Goal: Transaction & Acquisition: Purchase product/service

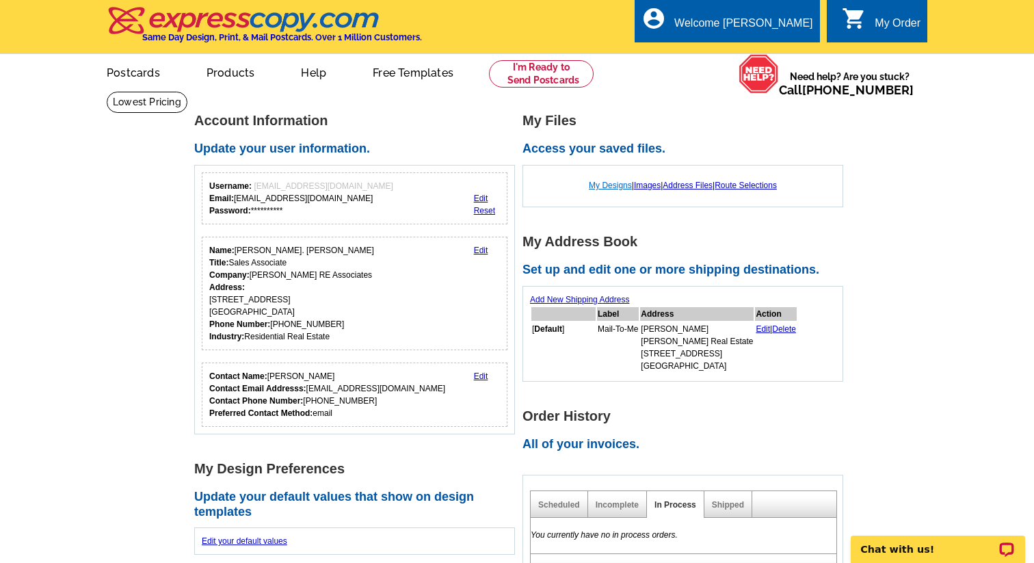
click at [605, 182] on link "My Designs" at bounding box center [610, 185] width 43 height 10
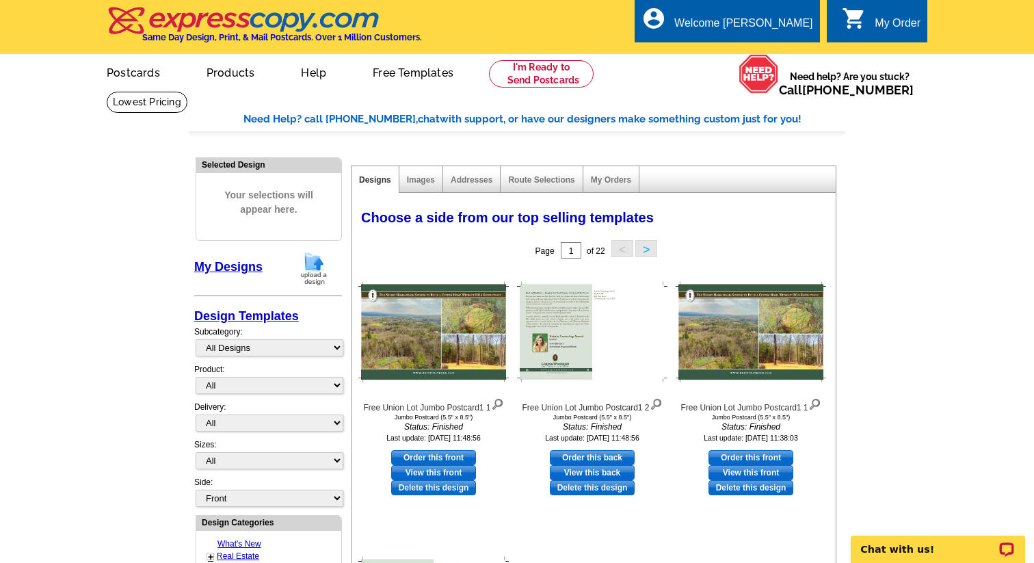
click at [423, 185] on div "Images" at bounding box center [421, 179] width 44 height 27
click at [564, 72] on link at bounding box center [541, 73] width 105 height 27
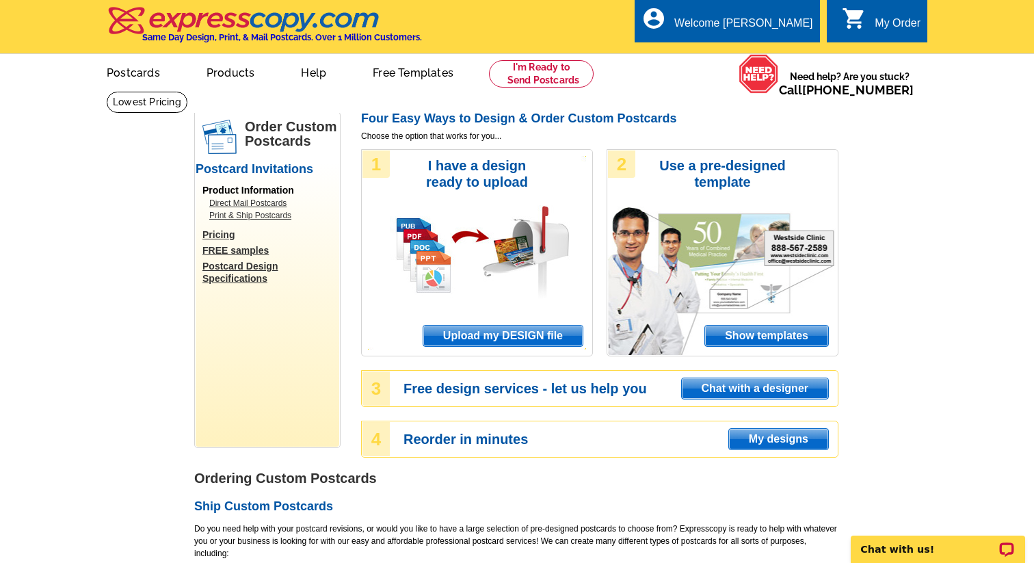
click at [524, 334] on span "Upload my DESIGN file" at bounding box center [502, 335] width 159 height 21
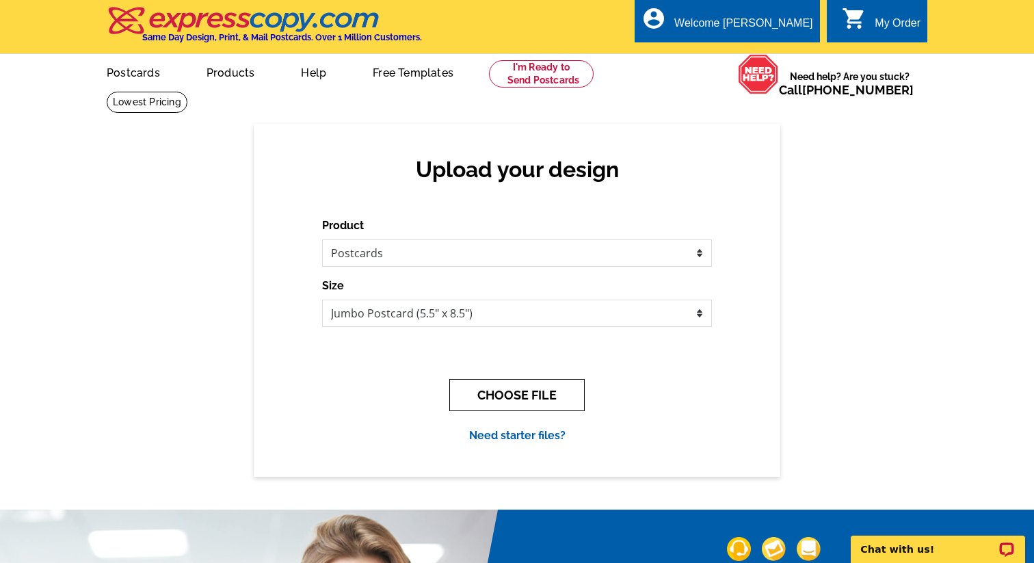
click at [528, 393] on button "CHOOSE FILE" at bounding box center [516, 395] width 135 height 32
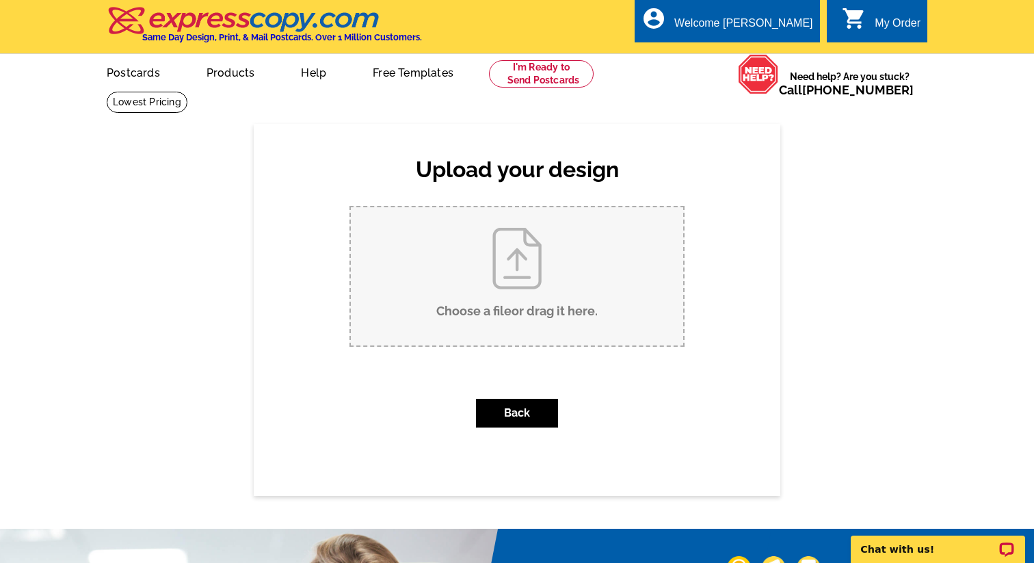
click at [515, 273] on input "Choose a file or drag it here ." at bounding box center [517, 276] width 332 height 138
type input "C:\fakepath\Kristin Pies 2025 Postcard jumbo.pdf"
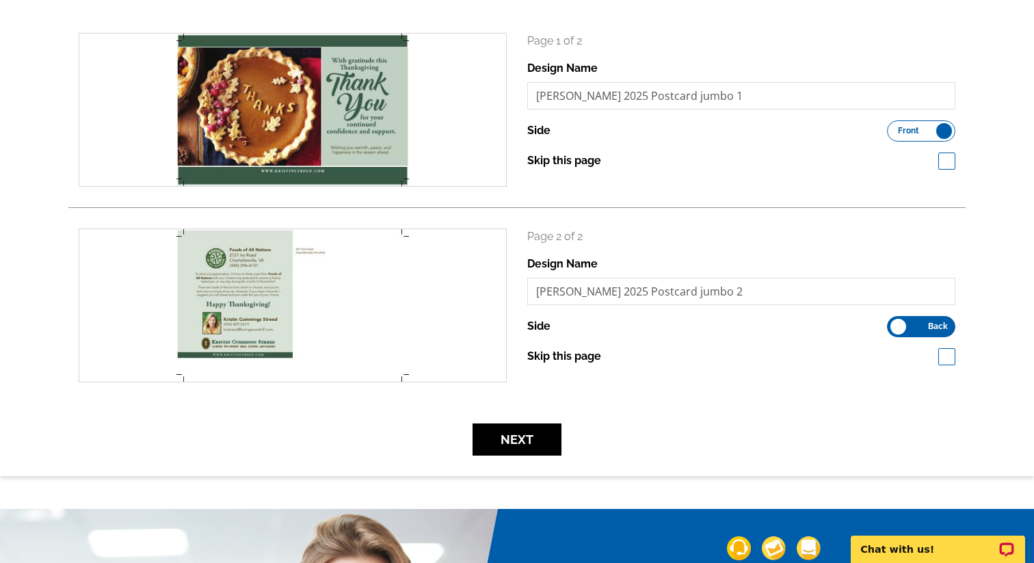
scroll to position [194, 0]
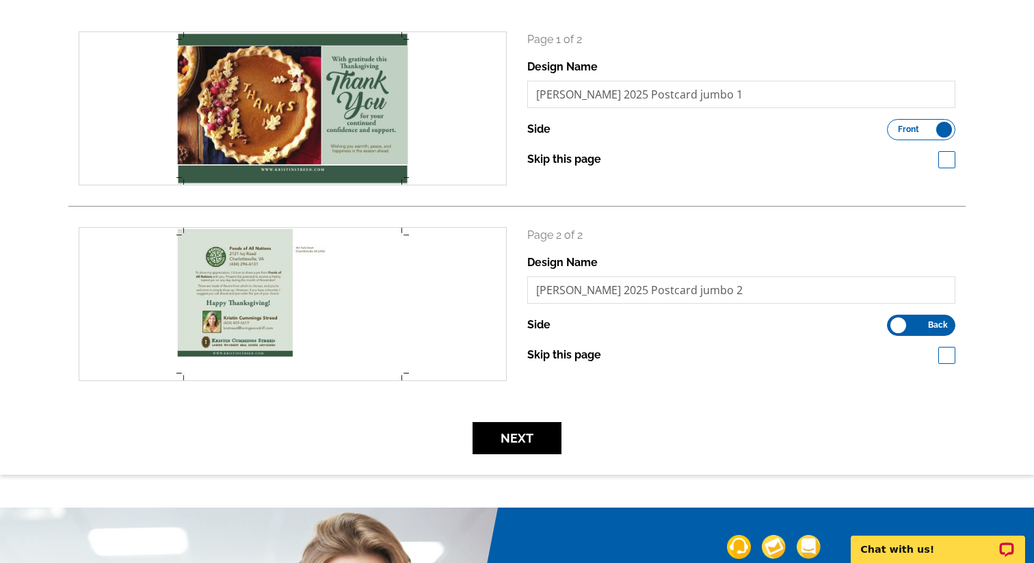
click at [947, 160] on span at bounding box center [946, 159] width 17 height 17
checkbox input "true"
click at [947, 352] on span at bounding box center [946, 355] width 17 height 17
checkbox input "true"
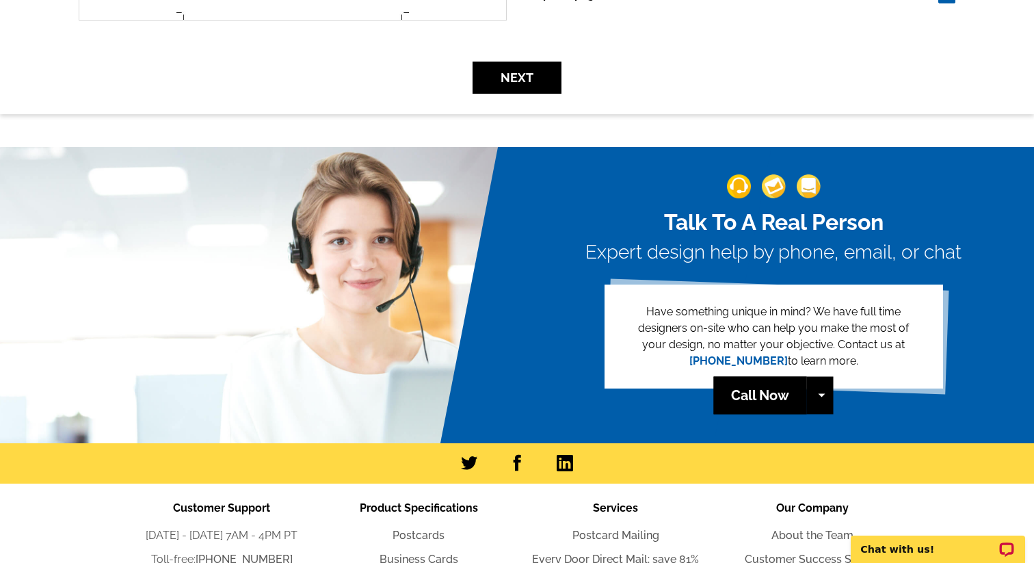
scroll to position [549, 0]
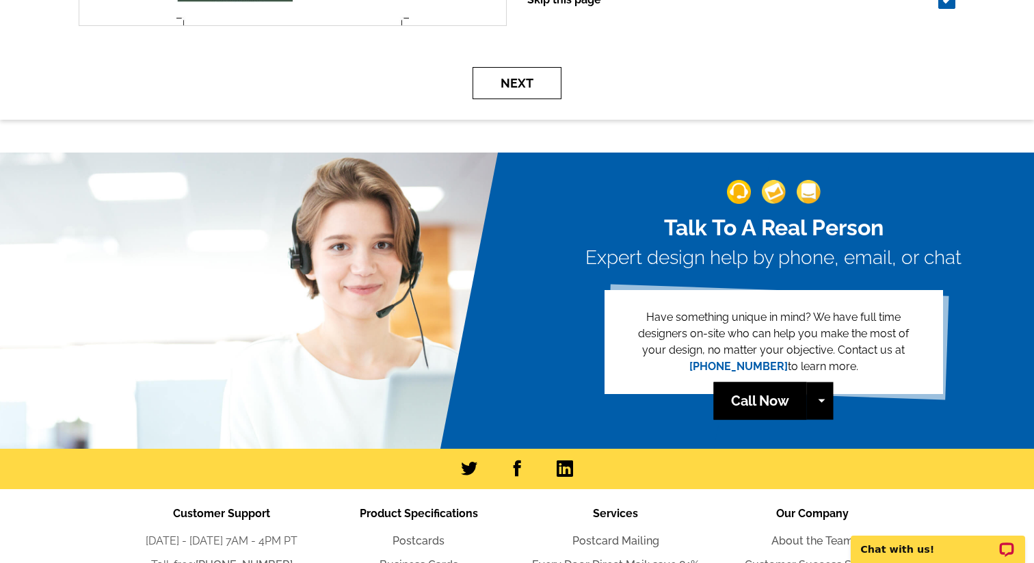
click at [512, 84] on button "Next" at bounding box center [516, 83] width 89 height 32
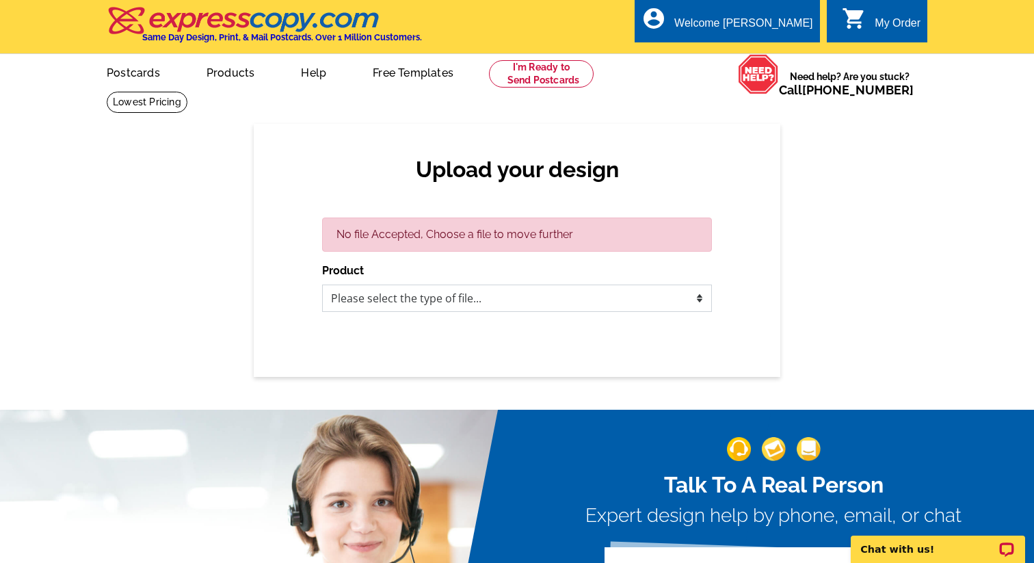
click at [522, 297] on select "Please select the type of file... Postcards Business Cards Letters and flyers G…" at bounding box center [517, 297] width 390 height 27
click at [524, 72] on link at bounding box center [541, 73] width 105 height 27
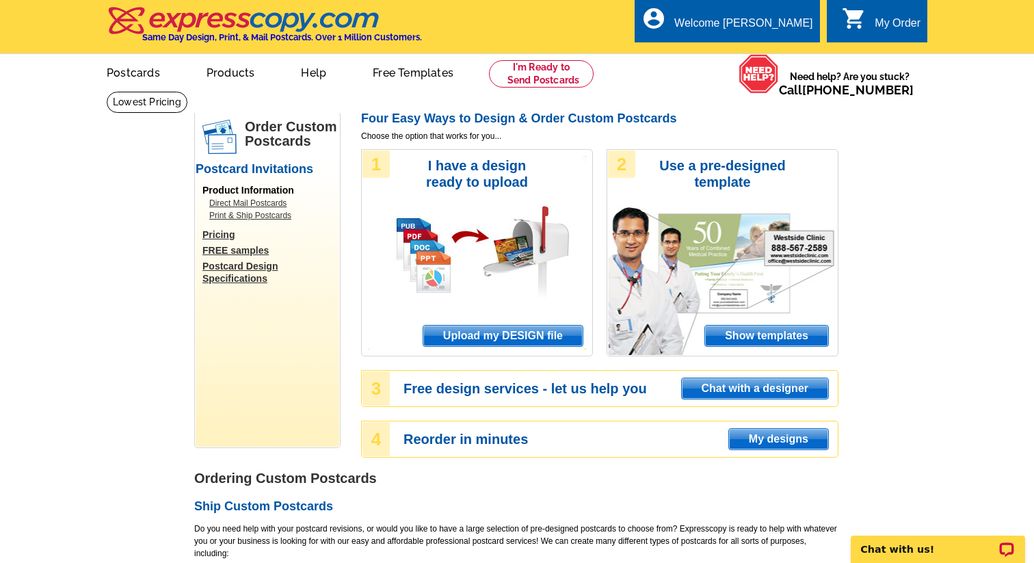
click at [481, 332] on span "Upload my DESIGN file" at bounding box center [502, 335] width 159 height 21
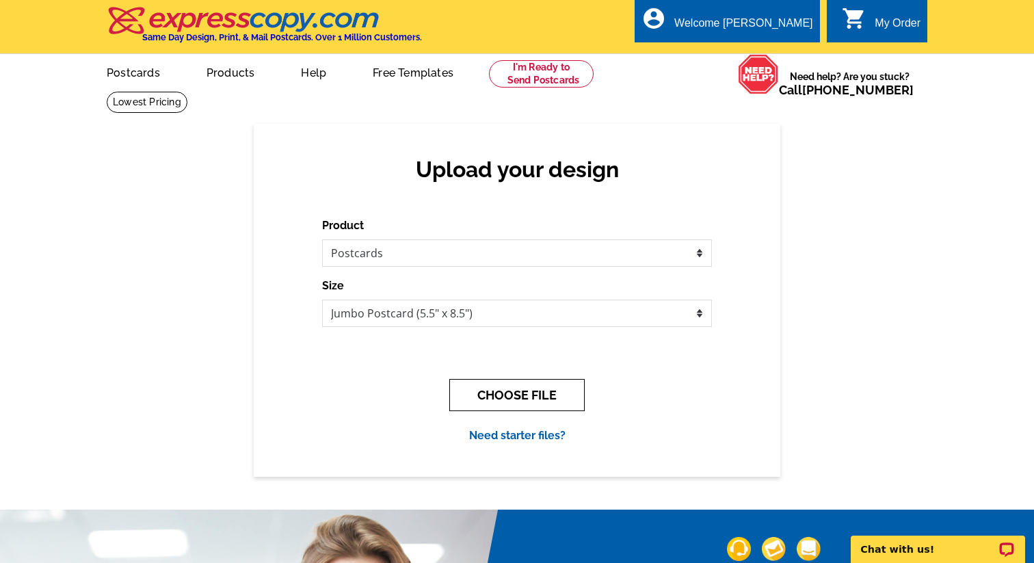
click at [514, 394] on button "CHOOSE FILE" at bounding box center [516, 395] width 135 height 32
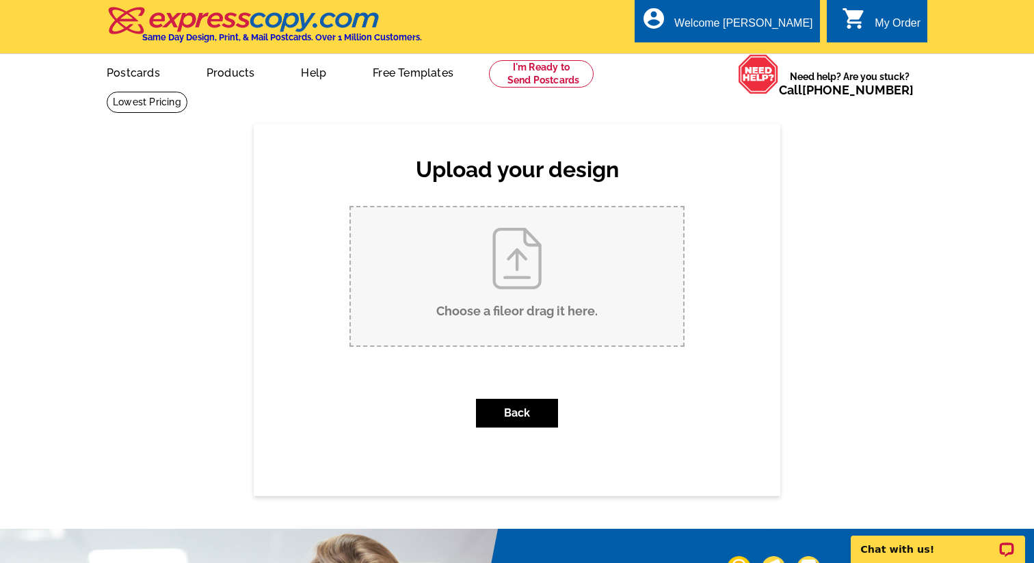
click at [513, 267] on input "Choose a file or drag it here ." at bounding box center [517, 276] width 332 height 138
type input "C:\fakepath\Kristin Pies 2025 Postcard jumbo.pdf"
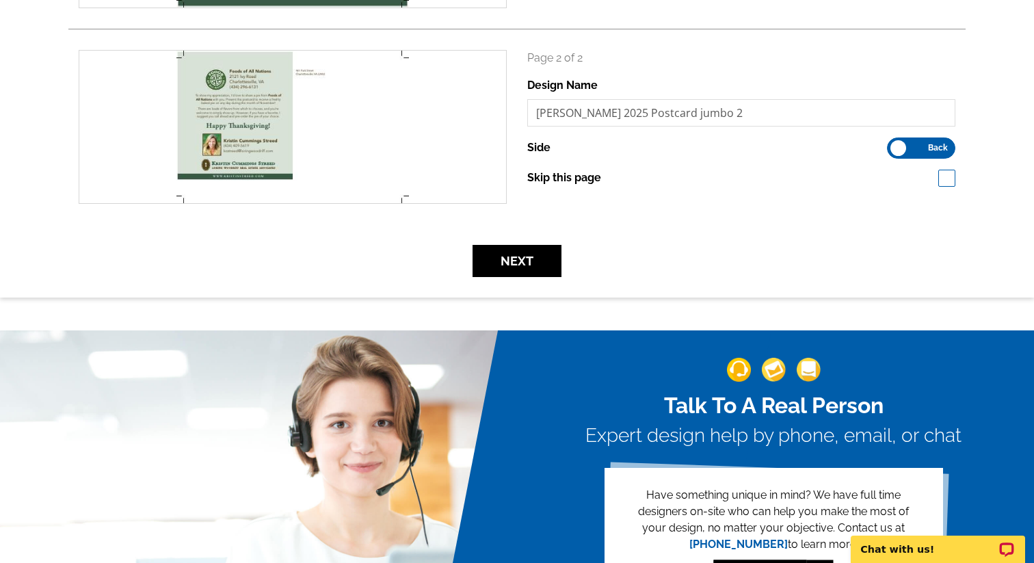
scroll to position [423, 0]
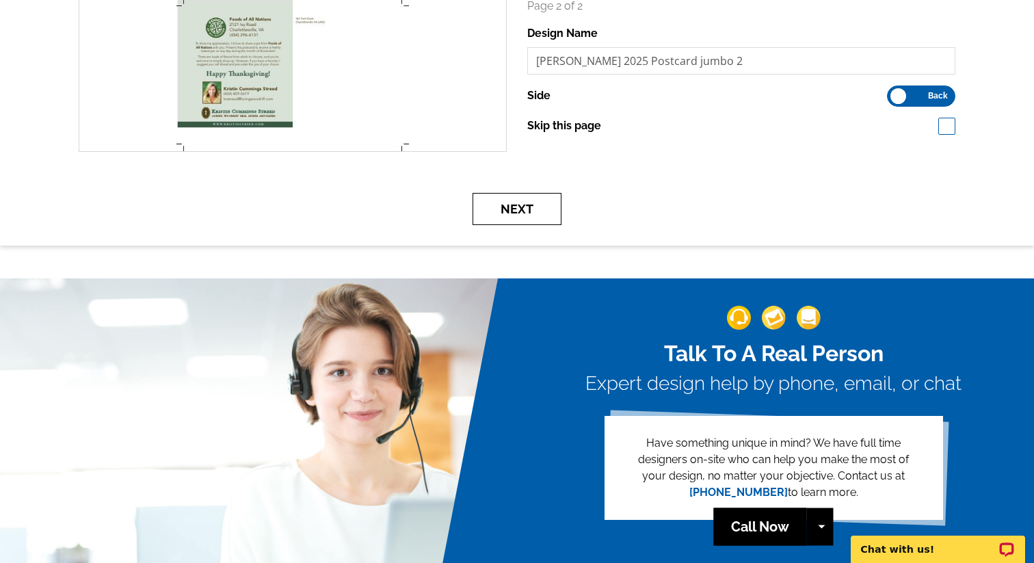
click at [510, 214] on button "Next" at bounding box center [516, 209] width 89 height 32
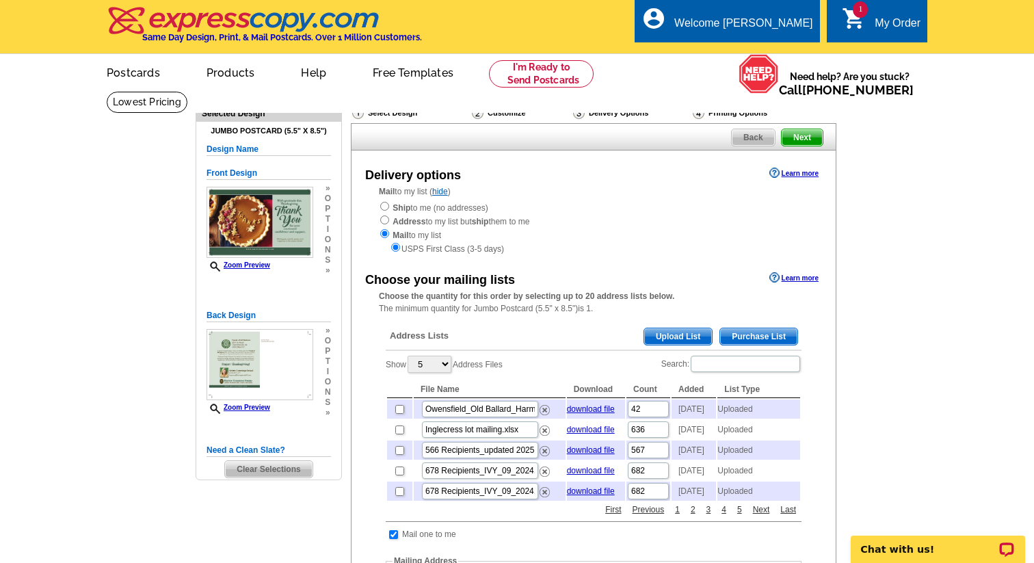
click at [682, 336] on span "Upload List" at bounding box center [678, 336] width 68 height 16
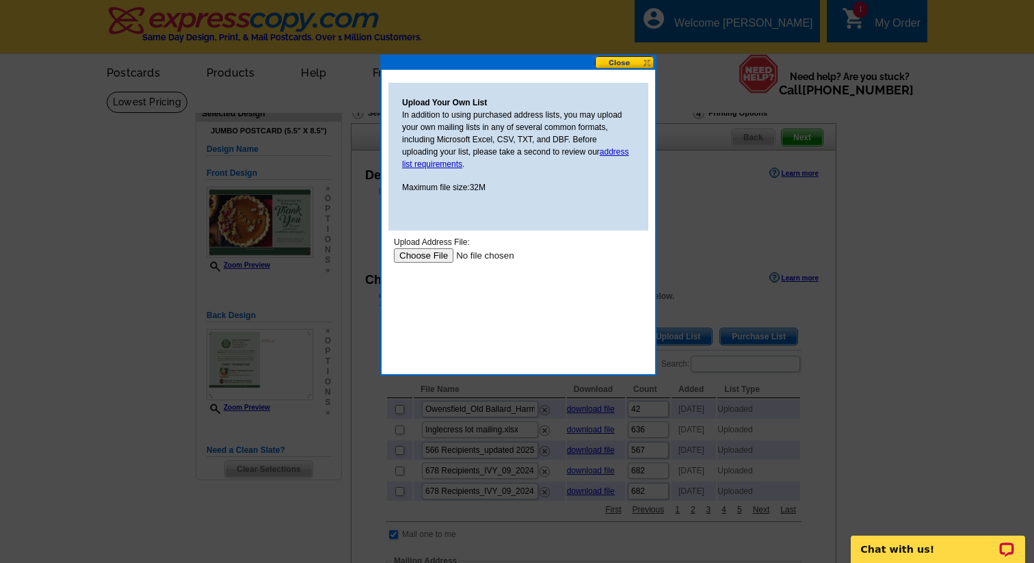
click at [440, 252] on input "file" at bounding box center [480, 255] width 173 height 14
click at [430, 257] on input "file" at bounding box center [480, 255] width 173 height 14
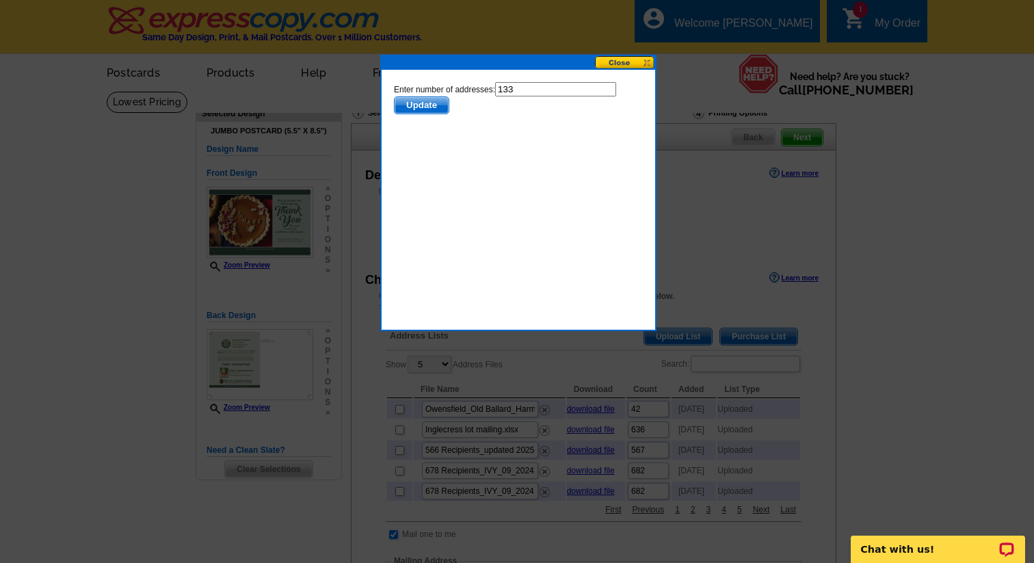
click at [530, 92] on input "133" at bounding box center [555, 89] width 121 height 14
type input "132"
click at [430, 106] on span "Update" at bounding box center [421, 105] width 54 height 16
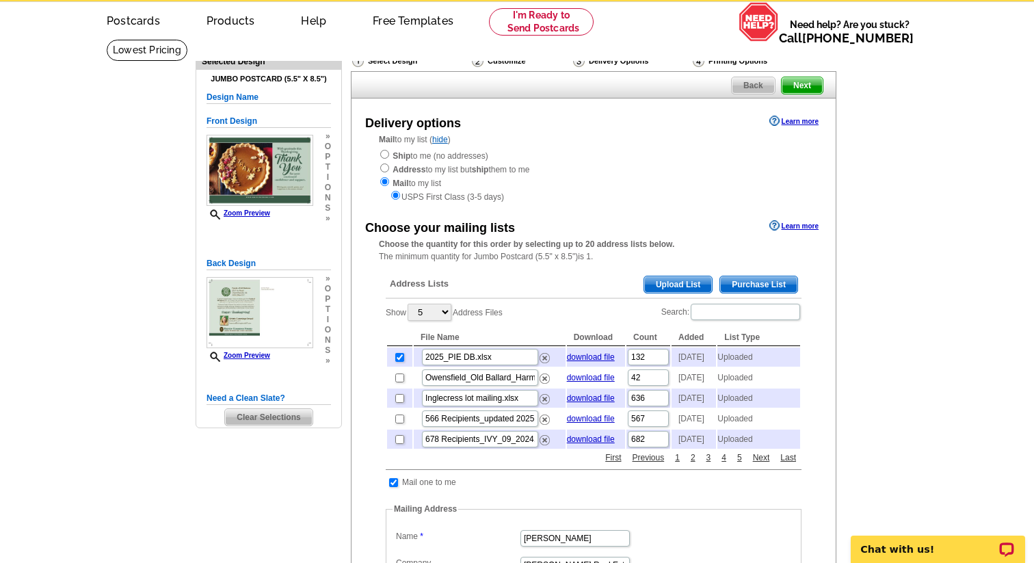
scroll to position [53, 0]
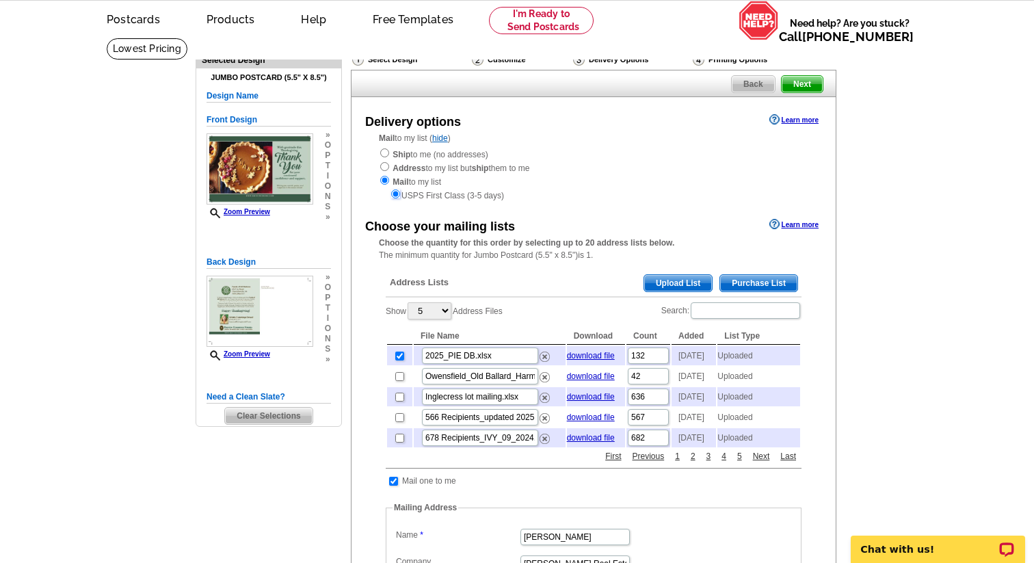
click at [394, 193] on input "radio" at bounding box center [395, 193] width 9 height 9
click at [646, 174] on div "Ship to me (no addresses) Address to my list but ship them to me Mail to my lis…" at bounding box center [593, 174] width 429 height 55
click at [680, 281] on span "Upload List" at bounding box center [678, 283] width 68 height 16
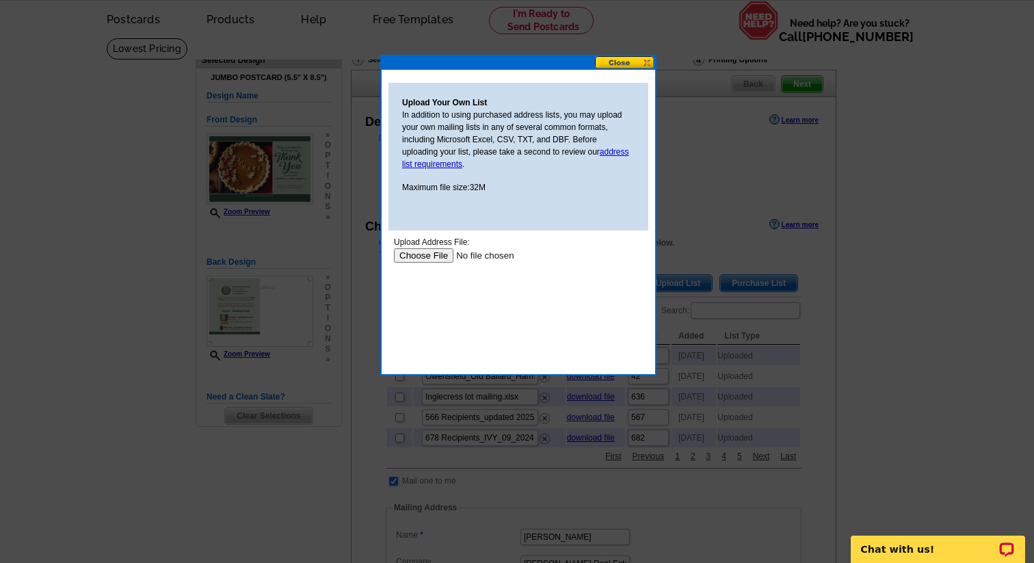
scroll to position [0, 0]
click at [621, 61] on button at bounding box center [625, 62] width 60 height 13
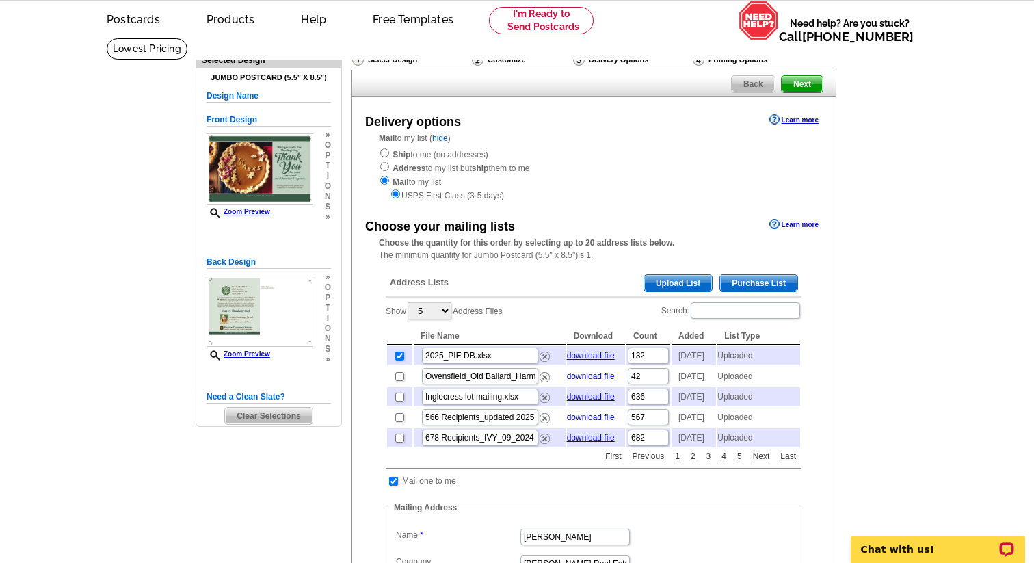
click at [957, 244] on main "Need Help? call 800-260-5887, chat with support, or have our designers make som…" at bounding box center [517, 528] width 1034 height 980
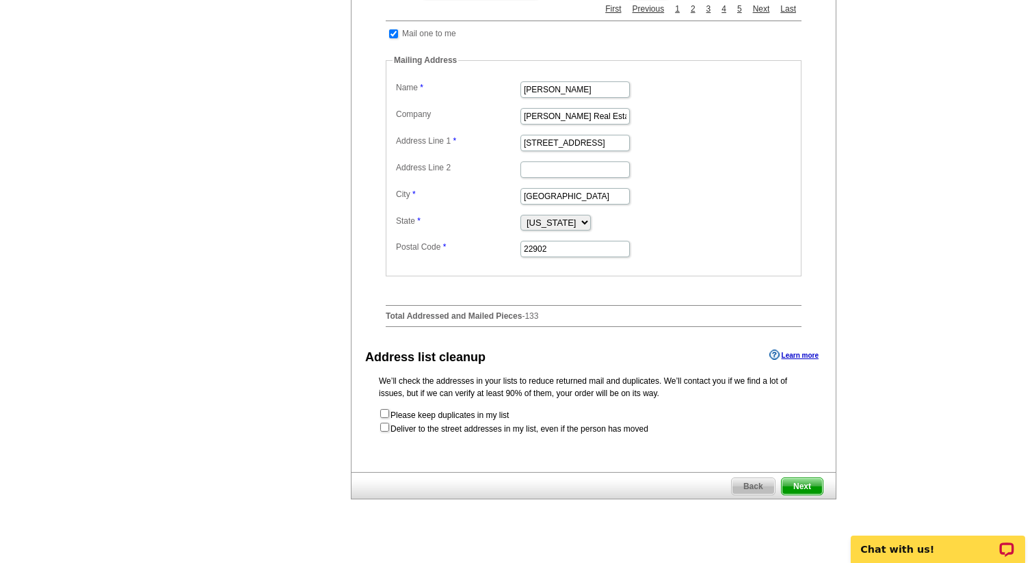
scroll to position [505, 0]
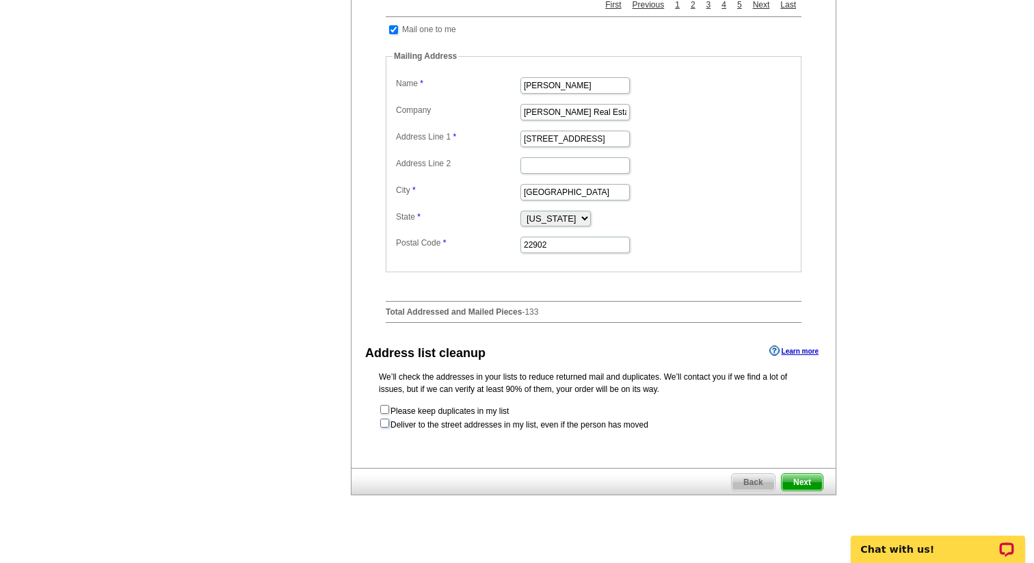
click at [388, 427] on input "checkbox" at bounding box center [384, 422] width 9 height 9
checkbox input "true"
radio input "true"
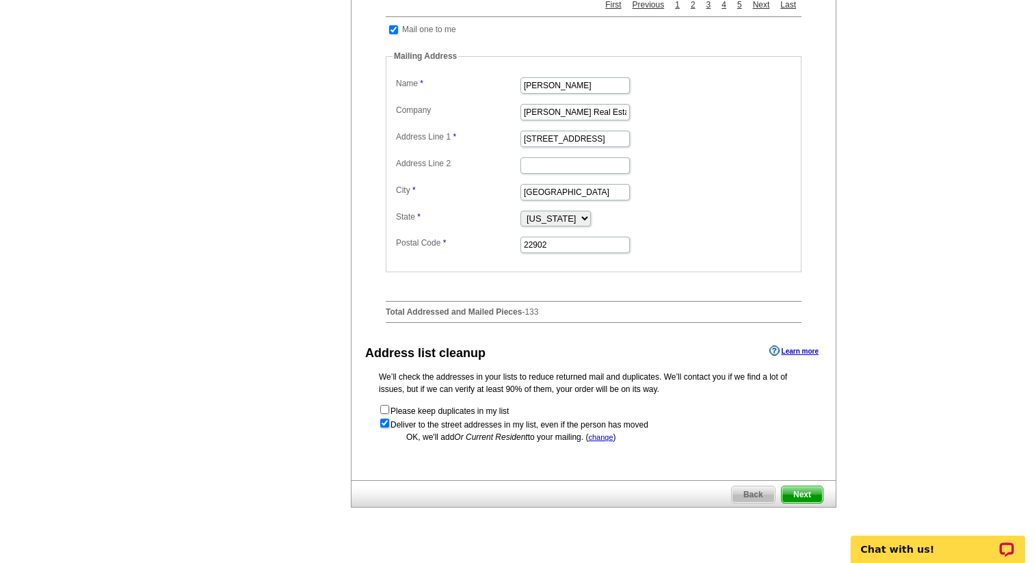
scroll to position [0, 0]
click at [803, 503] on span "Next" at bounding box center [801, 494] width 41 height 16
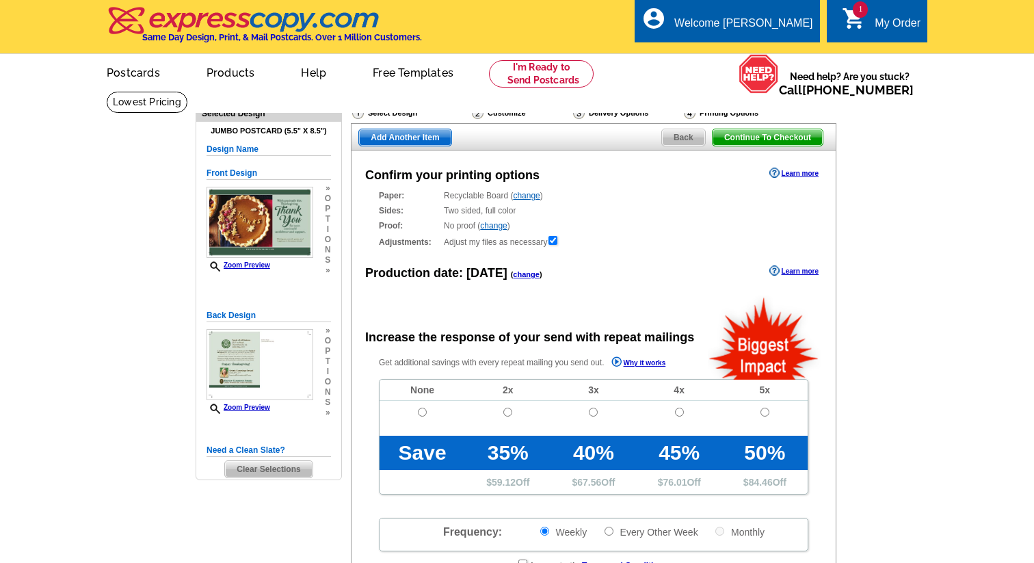
radio input "false"
click at [866, 12] on span "1" at bounding box center [860, 9] width 15 height 16
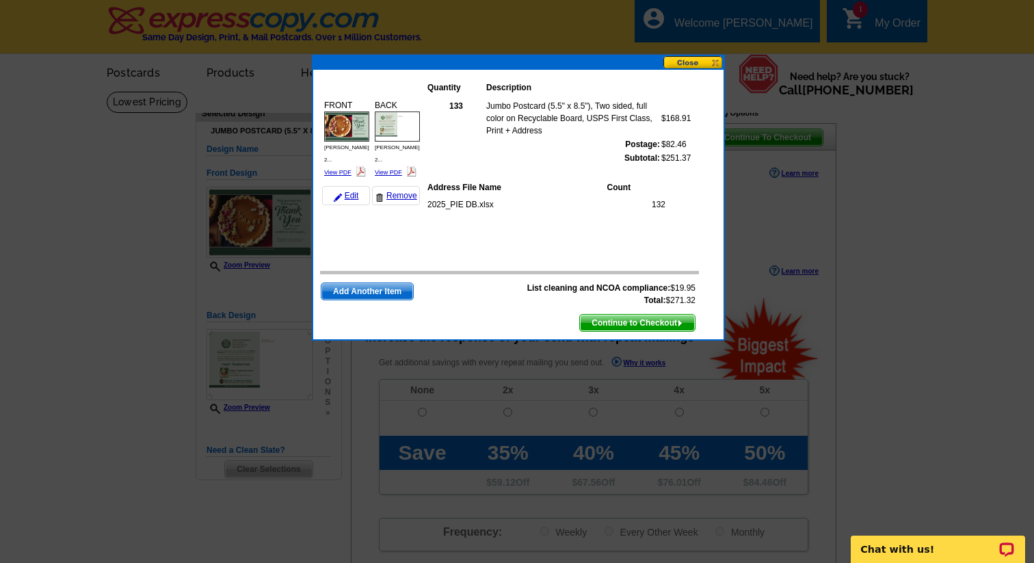
click at [717, 62] on button at bounding box center [693, 62] width 60 height 13
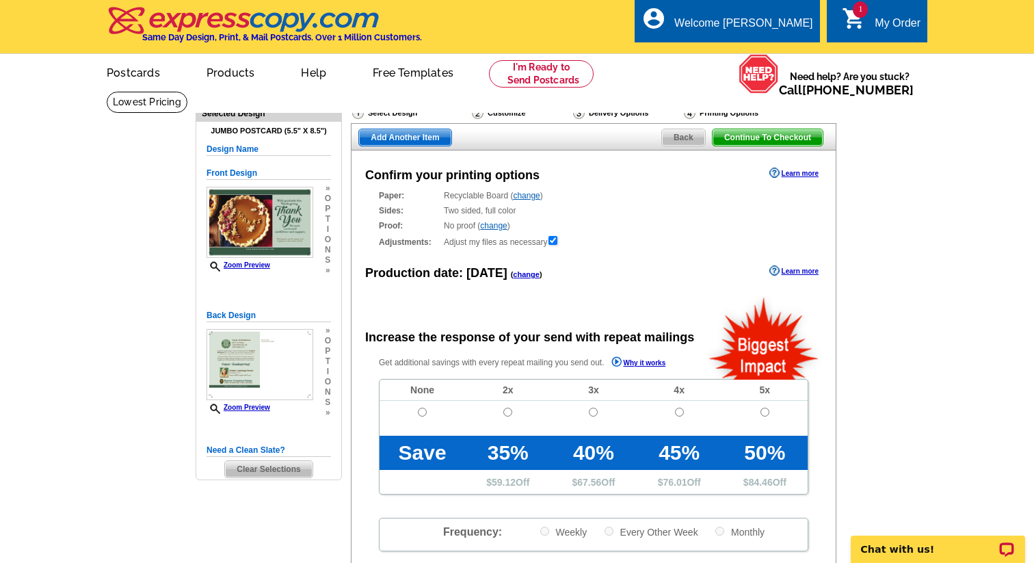
click at [930, 193] on main "Need Help? call [PHONE_NUMBER], chat with support, or have our designers make s…" at bounding box center [517, 462] width 1034 height 743
click at [205, 16] on img at bounding box center [244, 20] width 274 height 29
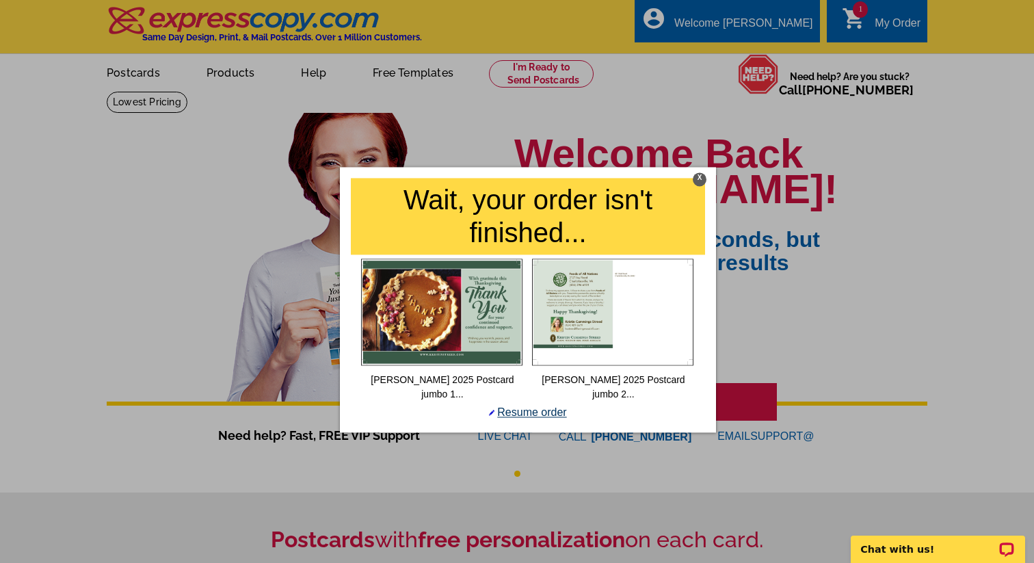
click at [526, 406] on link "Resume order" at bounding box center [527, 412] width 77 height 12
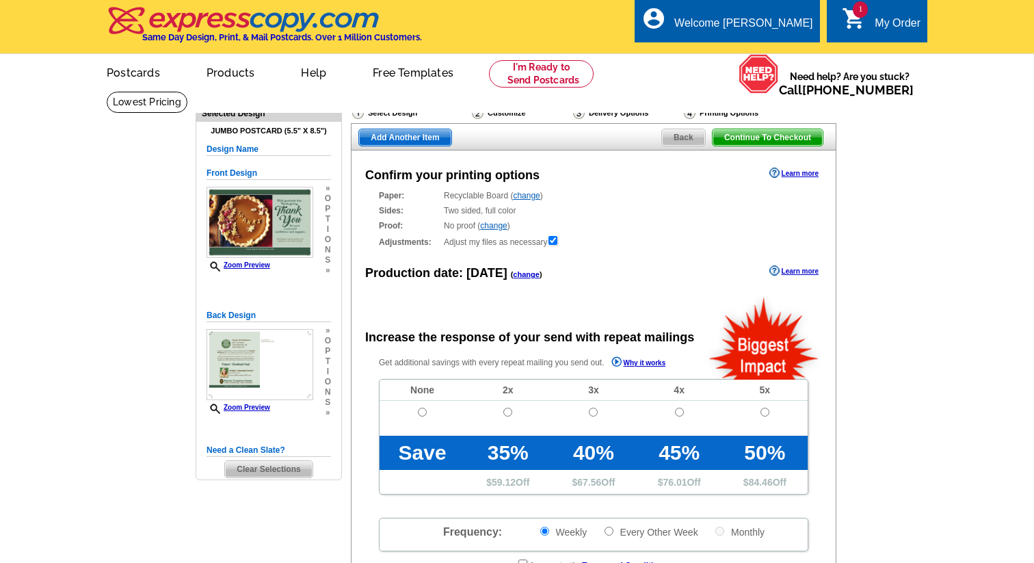
radio input "false"
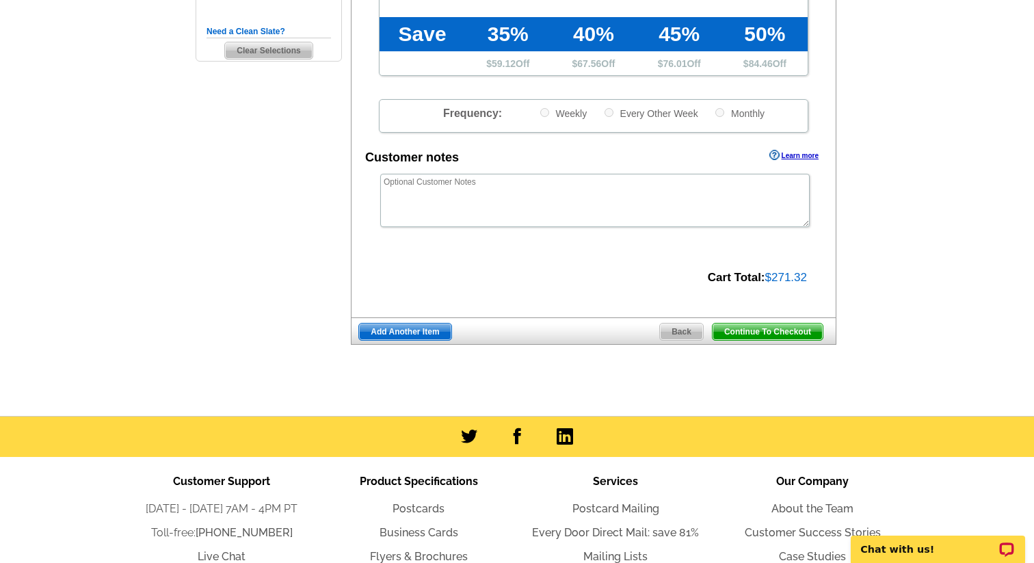
scroll to position [420, 0]
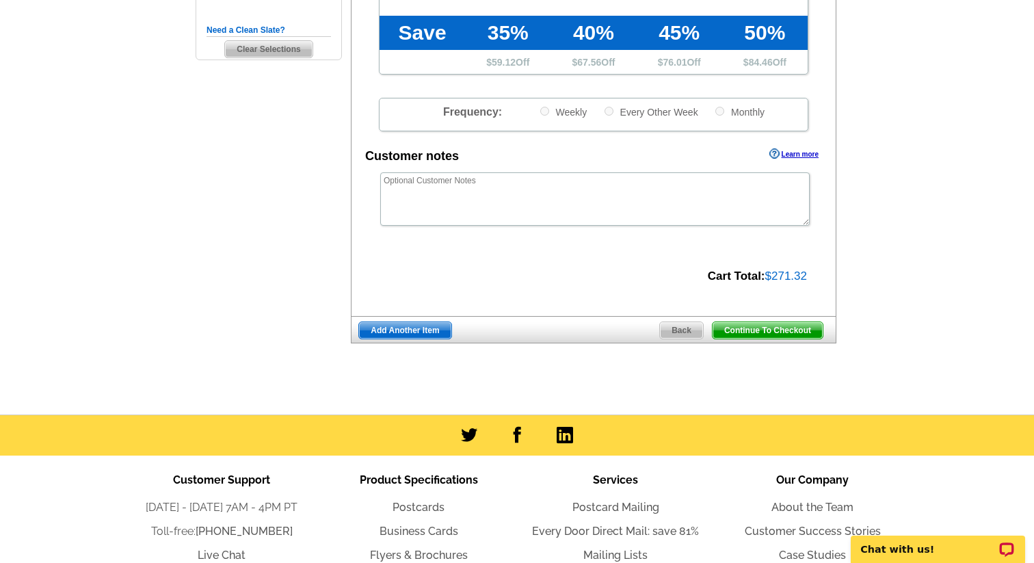
click at [752, 331] on span "Continue To Checkout" at bounding box center [767, 330] width 110 height 16
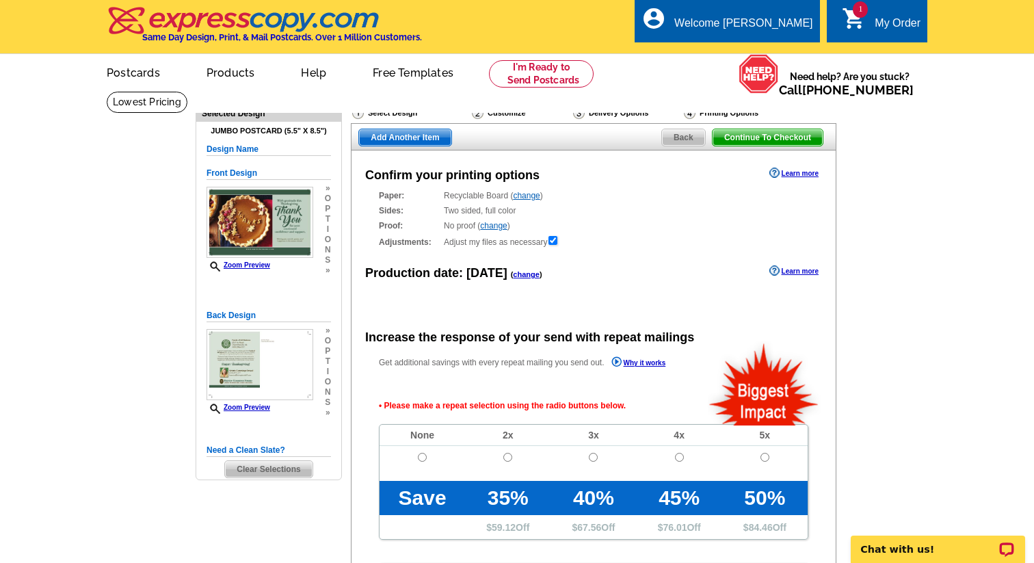
scroll to position [20, 0]
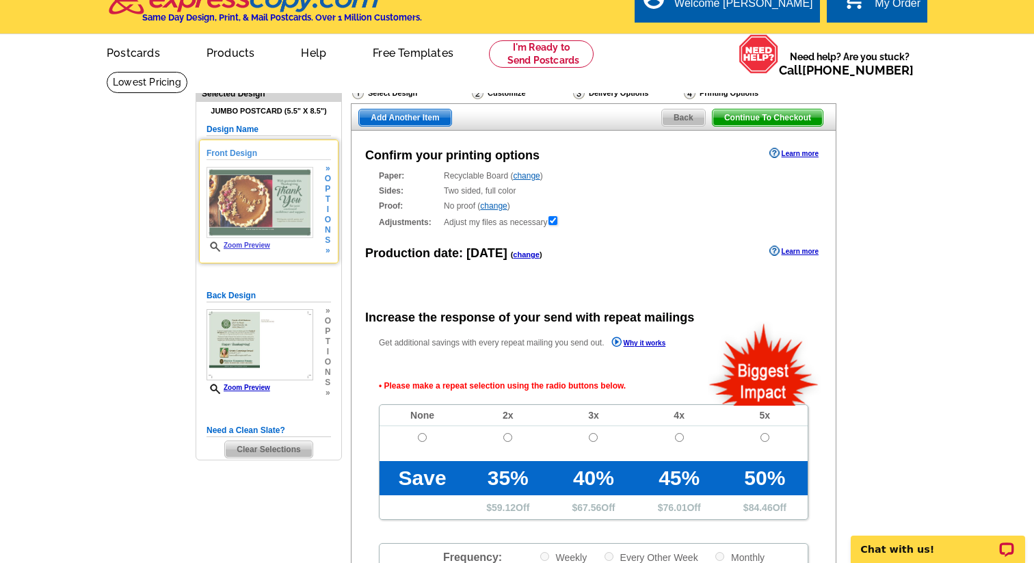
click at [256, 243] on link "Zoom Preview" at bounding box center [238, 245] width 64 height 8
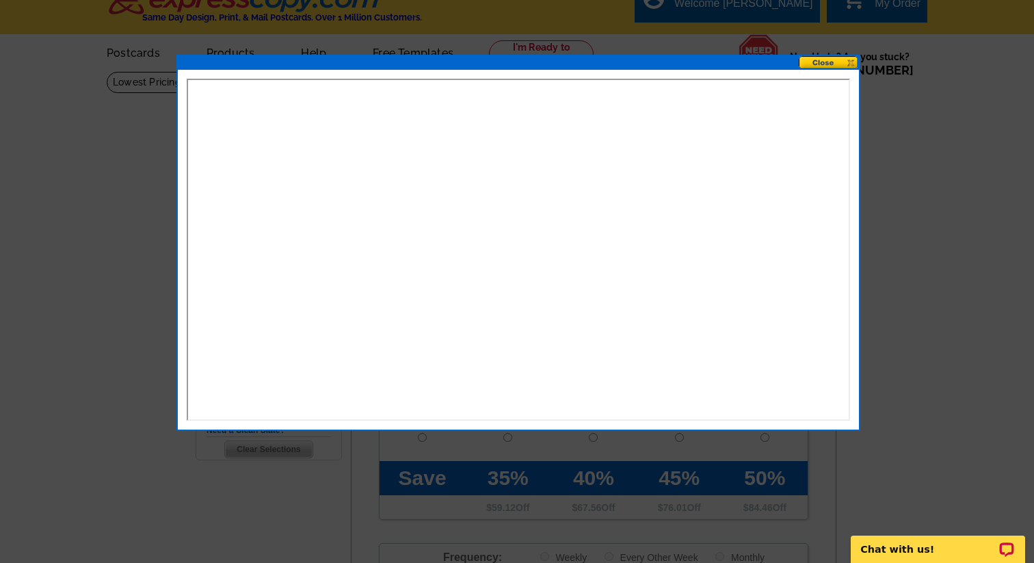
click at [835, 65] on button at bounding box center [829, 62] width 60 height 13
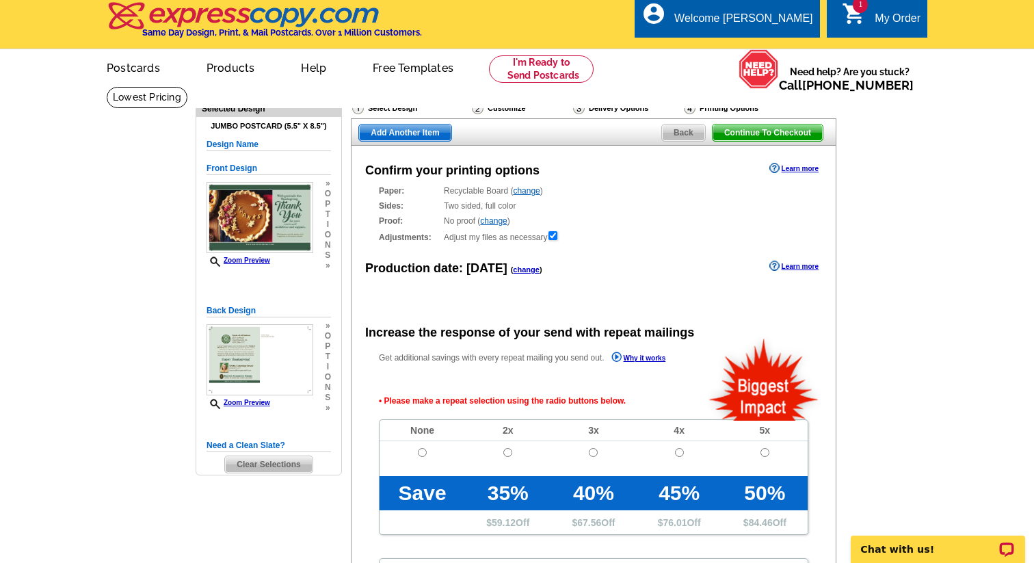
scroll to position [0, 0]
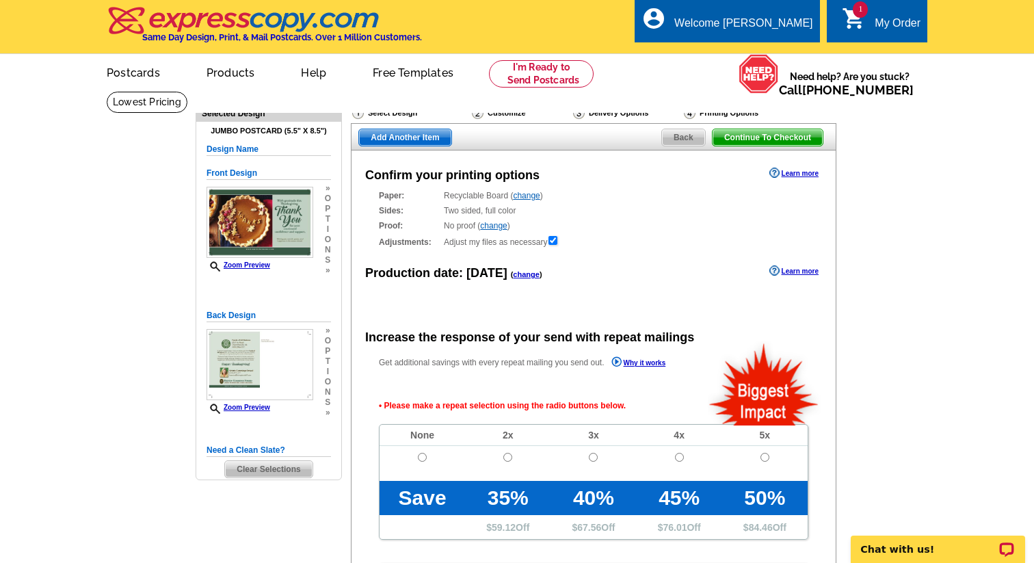
click at [885, 21] on div "My Order" at bounding box center [897, 26] width 46 height 19
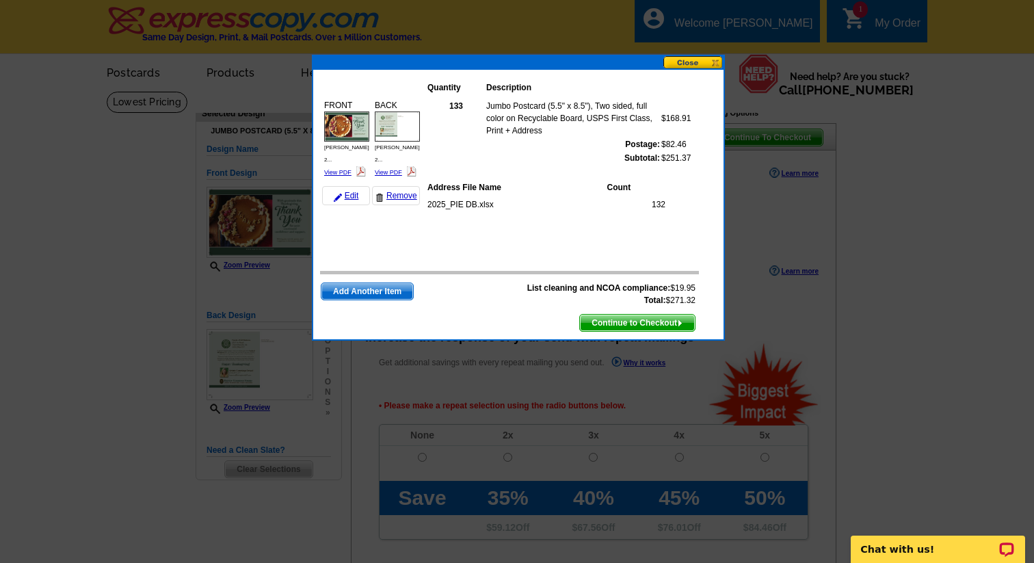
click at [713, 62] on button at bounding box center [693, 62] width 60 height 13
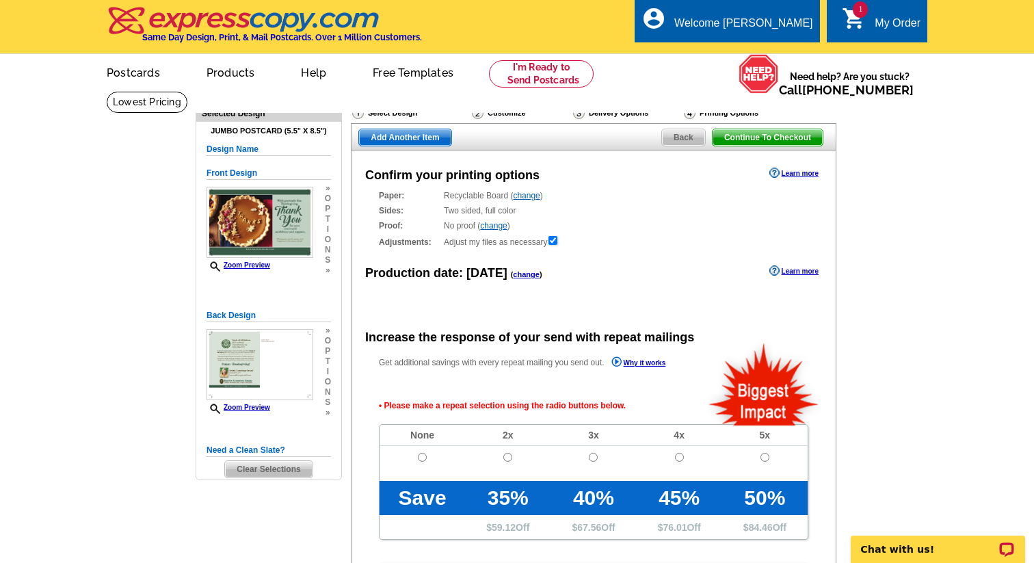
click at [520, 275] on link "change" at bounding box center [526, 274] width 27 height 8
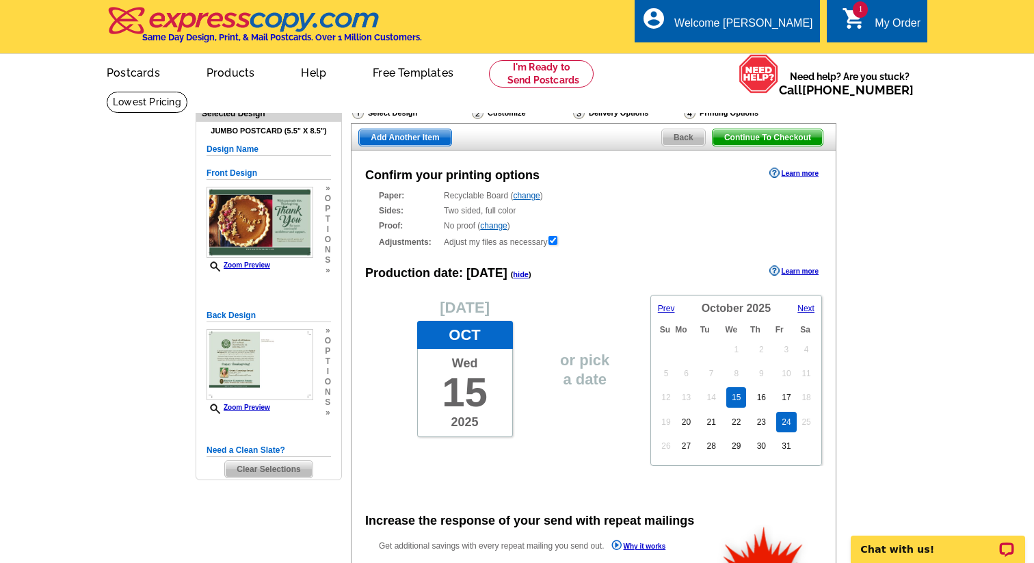
click at [781, 425] on link "24" at bounding box center [786, 422] width 20 height 21
click at [688, 442] on link "27" at bounding box center [686, 446] width 20 height 21
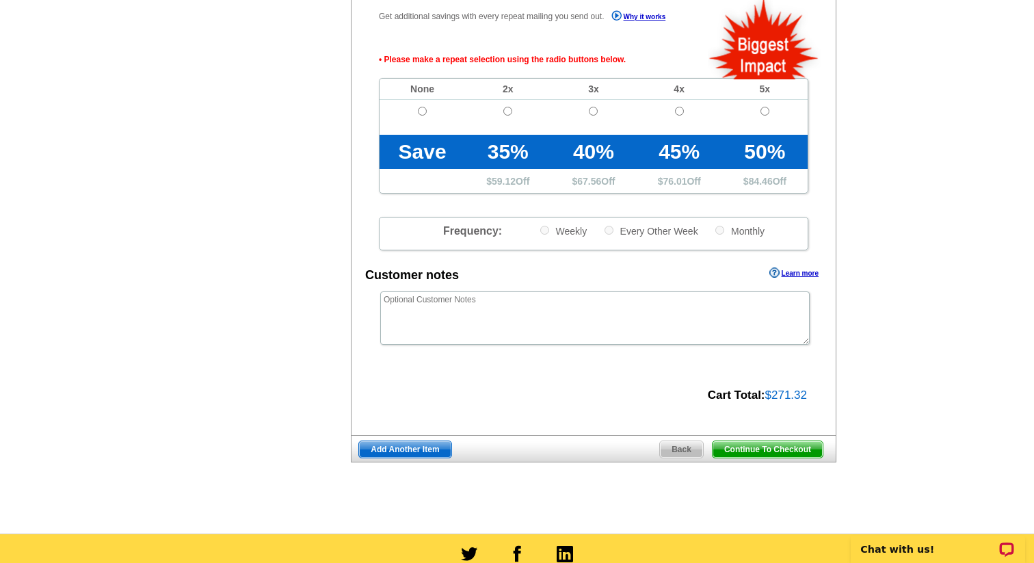
scroll to position [535, 0]
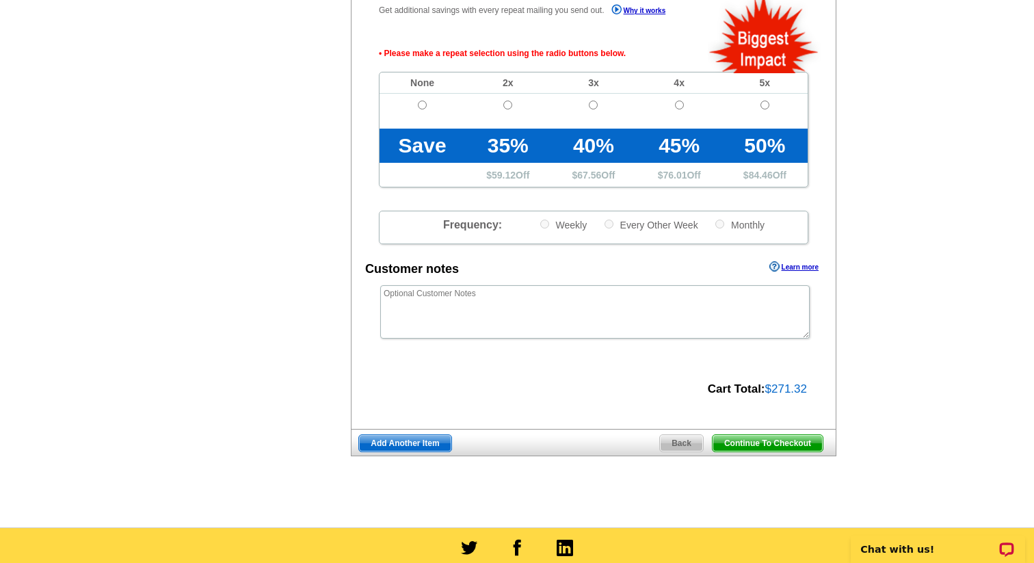
click at [760, 446] on span "Continue To Checkout" at bounding box center [767, 443] width 110 height 16
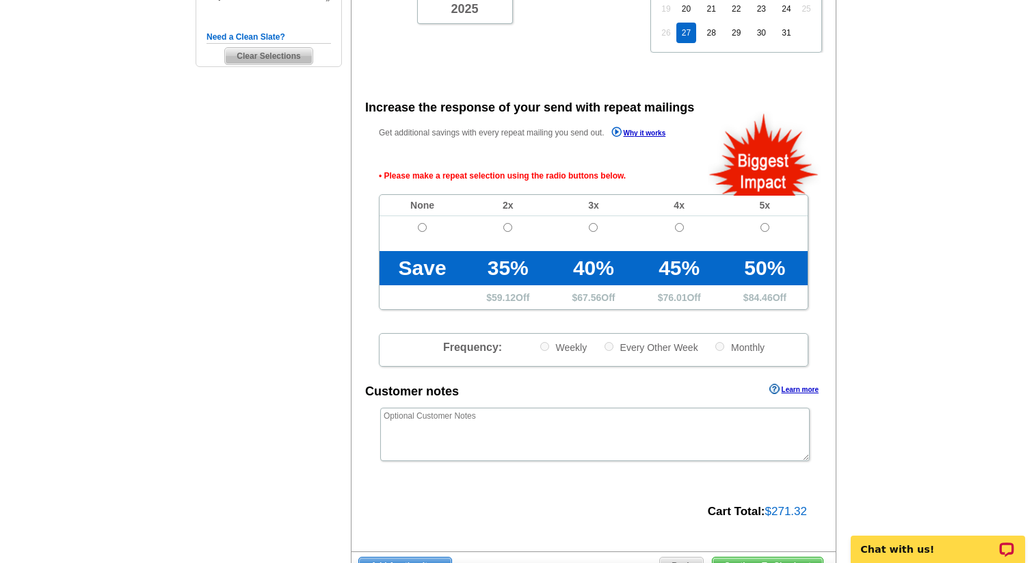
scroll to position [443, 0]
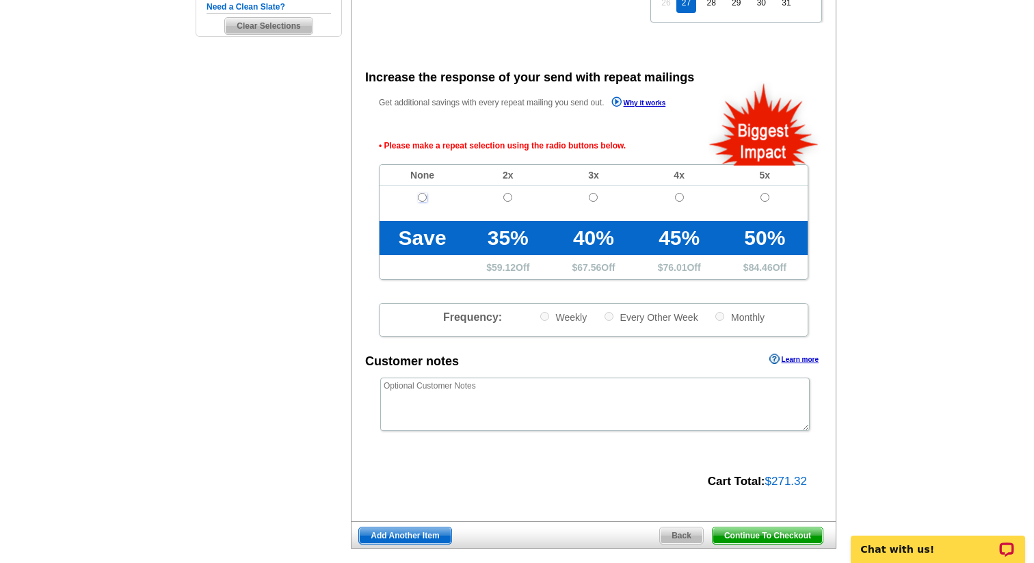
click at [421, 198] on input "radio" at bounding box center [422, 197] width 9 height 9
radio input "true"
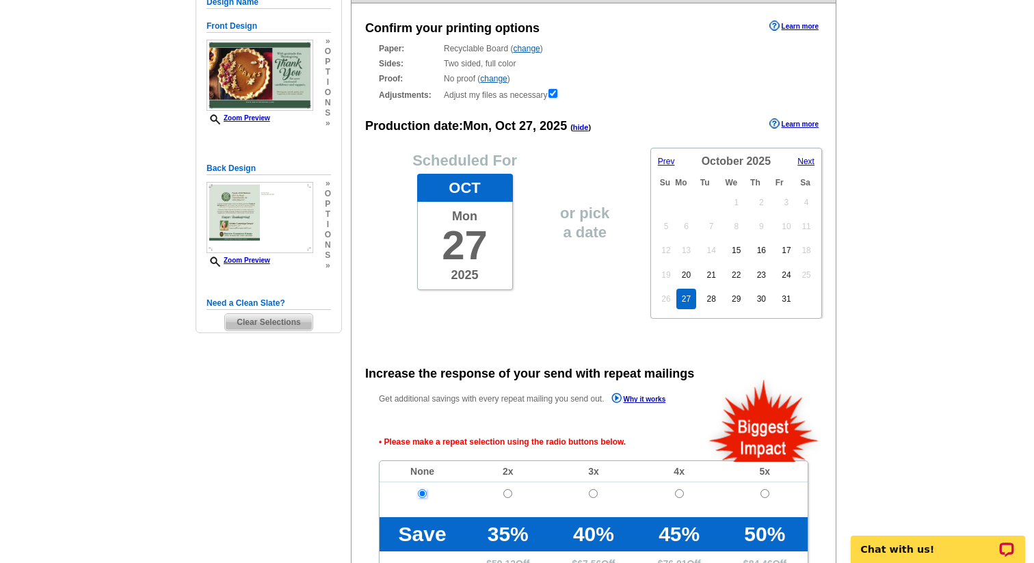
scroll to position [78, 0]
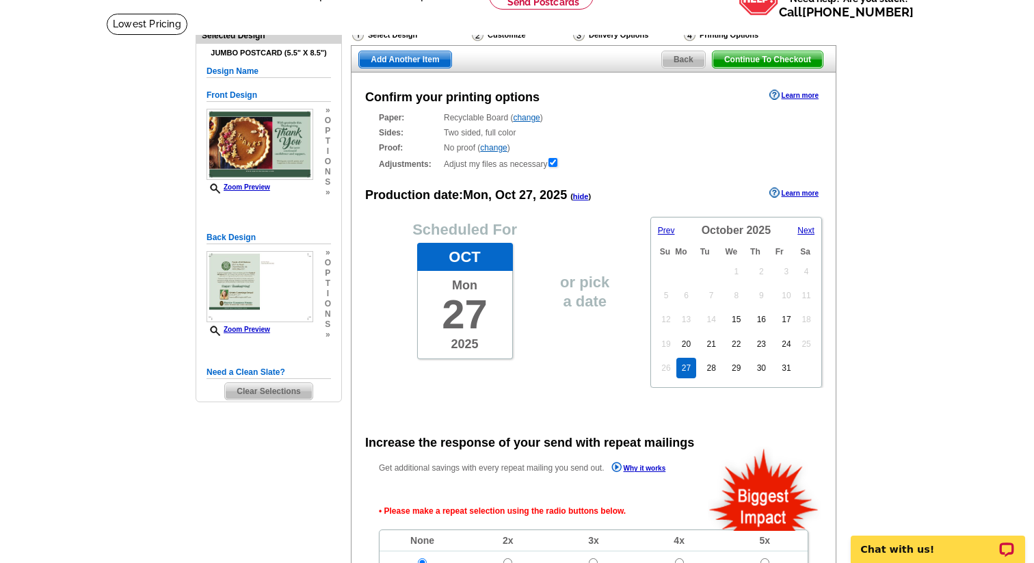
click at [490, 149] on link "change" at bounding box center [493, 148] width 27 height 10
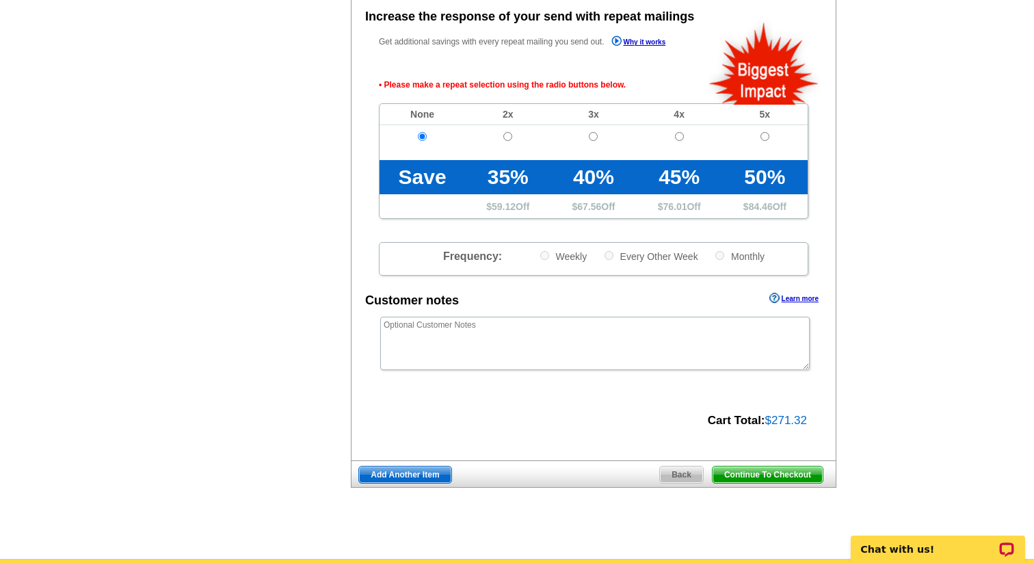
scroll to position [804, 0]
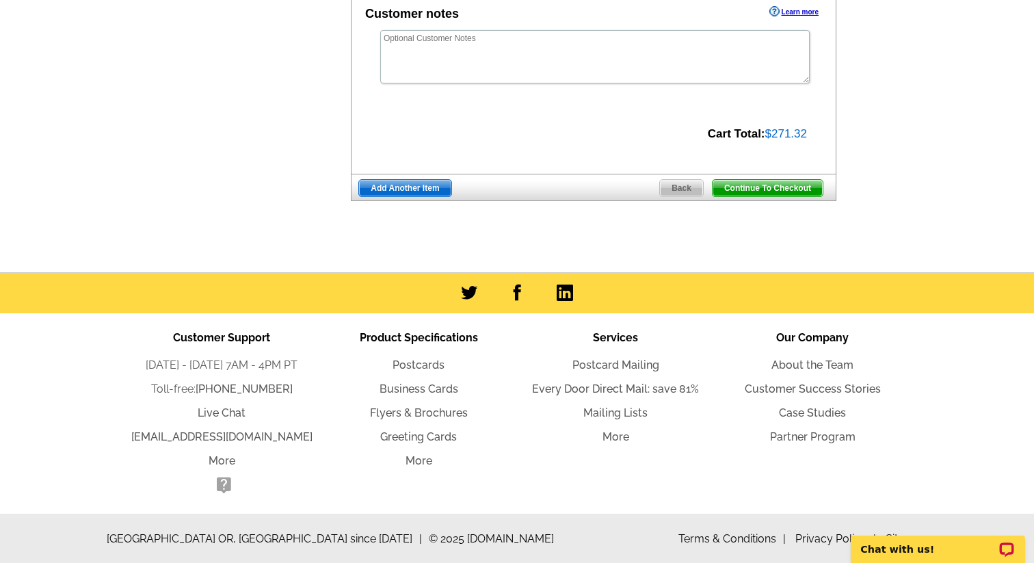
click at [795, 184] on span "Continue To Checkout" at bounding box center [767, 188] width 110 height 16
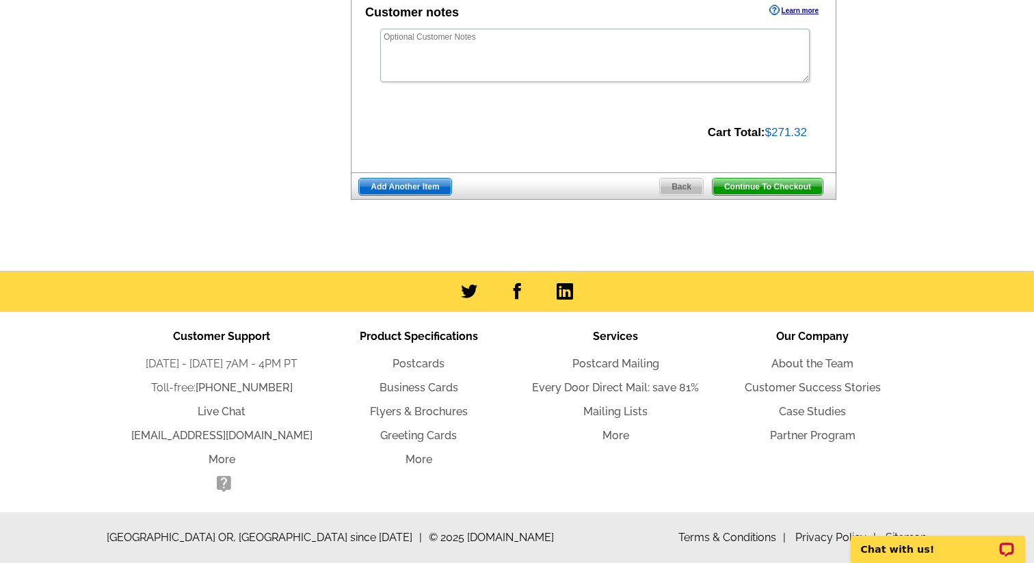
scroll to position [759, 0]
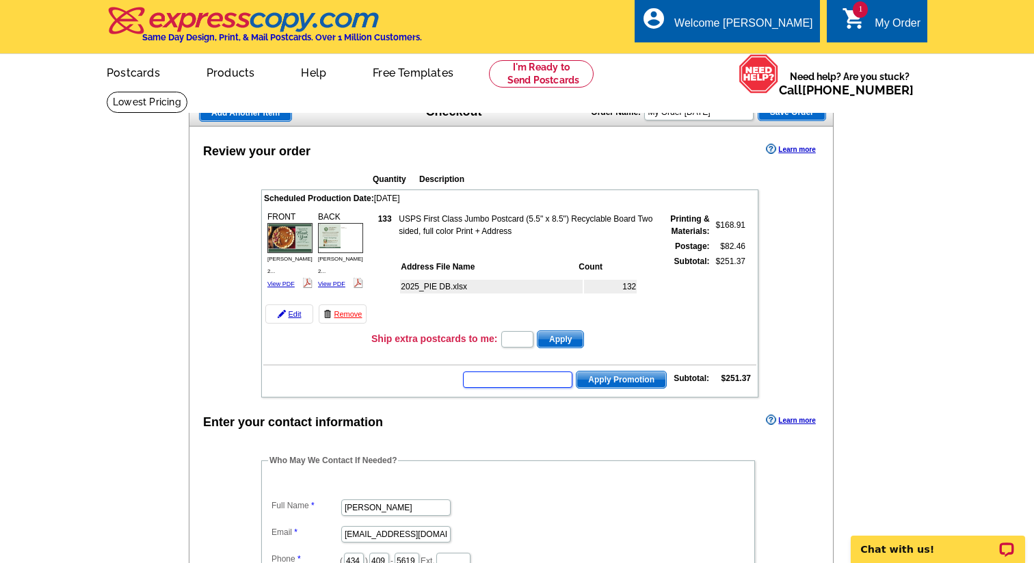
click at [520, 378] on input "text" at bounding box center [517, 379] width 109 height 16
type input "SMS40m"
click at [511, 338] on input "text" at bounding box center [517, 339] width 32 height 16
type input "5"
type input "3"
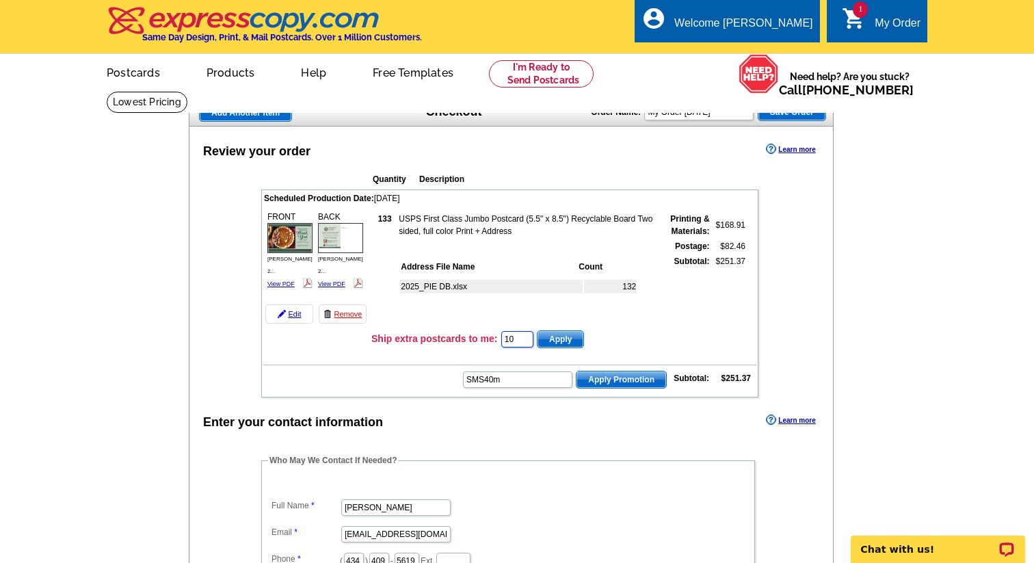
type input "10"
click at [554, 336] on span "Apply" at bounding box center [560, 339] width 46 height 16
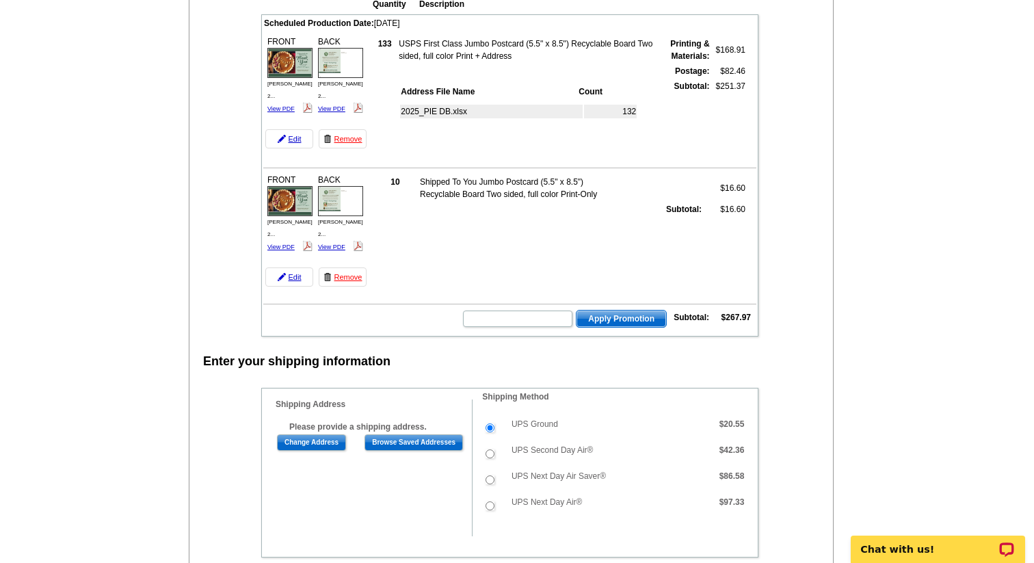
scroll to position [176, 0]
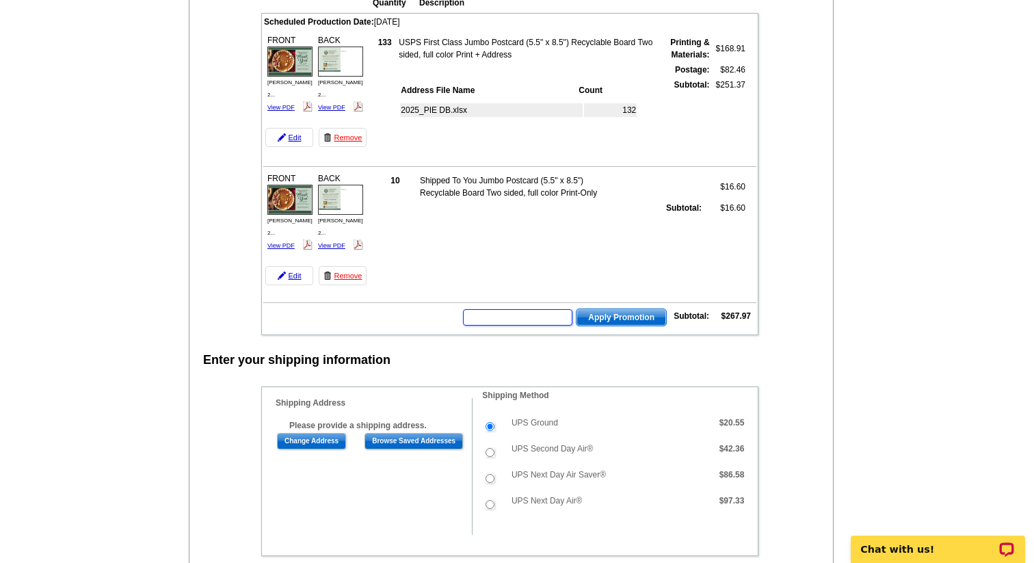
click at [538, 316] on input "text" at bounding box center [517, 317] width 109 height 16
type input "SMS40m"
click at [612, 319] on span "Apply Promotion" at bounding box center [621, 317] width 90 height 16
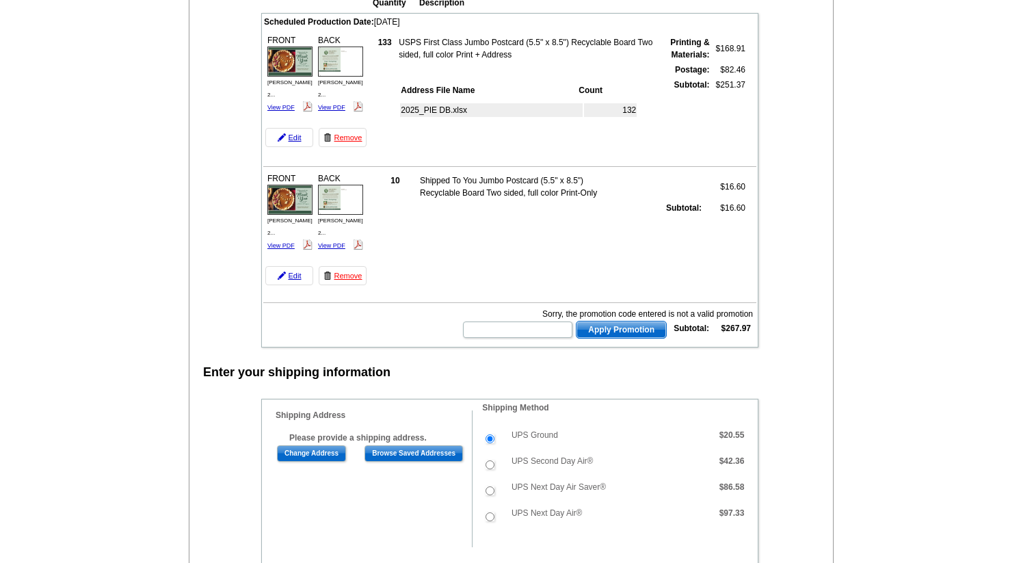
click at [538, 317] on div "Sorry, the promotion code entered is not a valid promotion" at bounding box center [607, 314] width 291 height 12
click at [531, 324] on input "text" at bounding box center [517, 329] width 109 height 16
type input "SMS40"
click at [613, 330] on span "Apply Promotion" at bounding box center [621, 329] width 90 height 16
click at [544, 330] on input "text" at bounding box center [517, 329] width 109 height 16
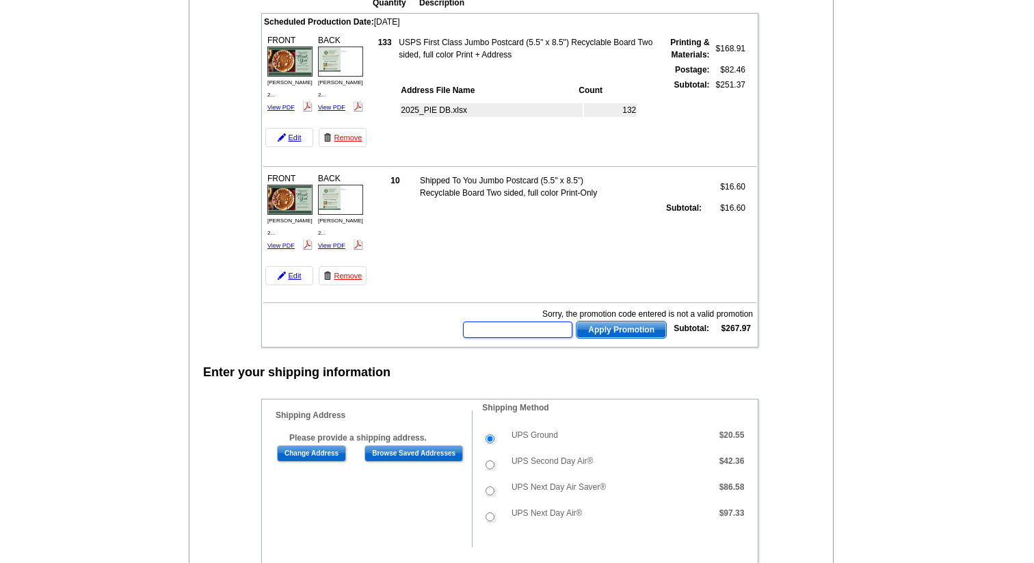
click at [526, 334] on input "text" at bounding box center [517, 329] width 109 height 16
paste input "E3025"
type input "E3025"
click at [624, 332] on span "Apply Promotion" at bounding box center [621, 329] width 90 height 16
click at [520, 331] on input "text" at bounding box center [517, 329] width 109 height 16
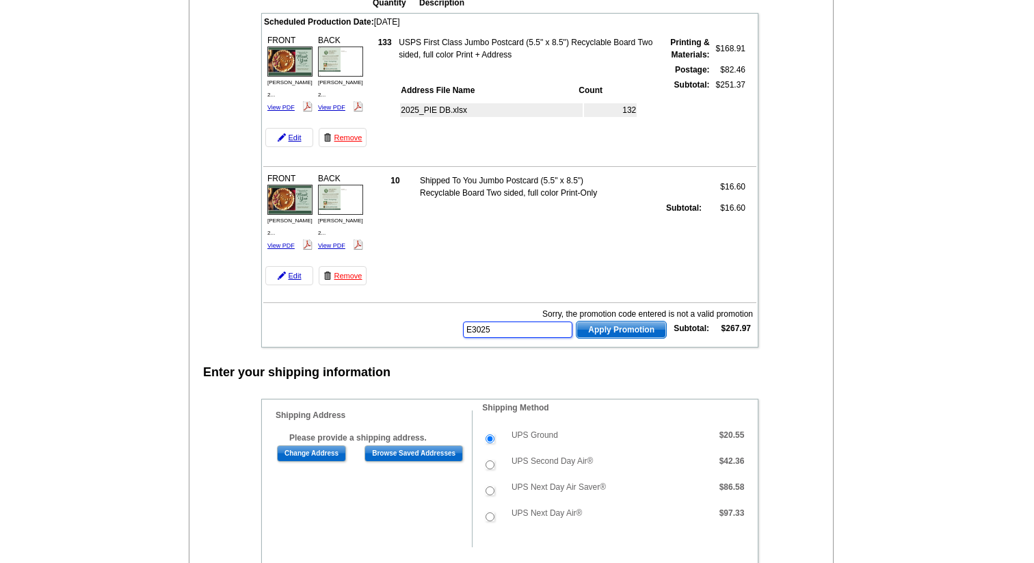
type input "E3025"
click at [621, 329] on span "Apply Promotion" at bounding box center [621, 329] width 90 height 16
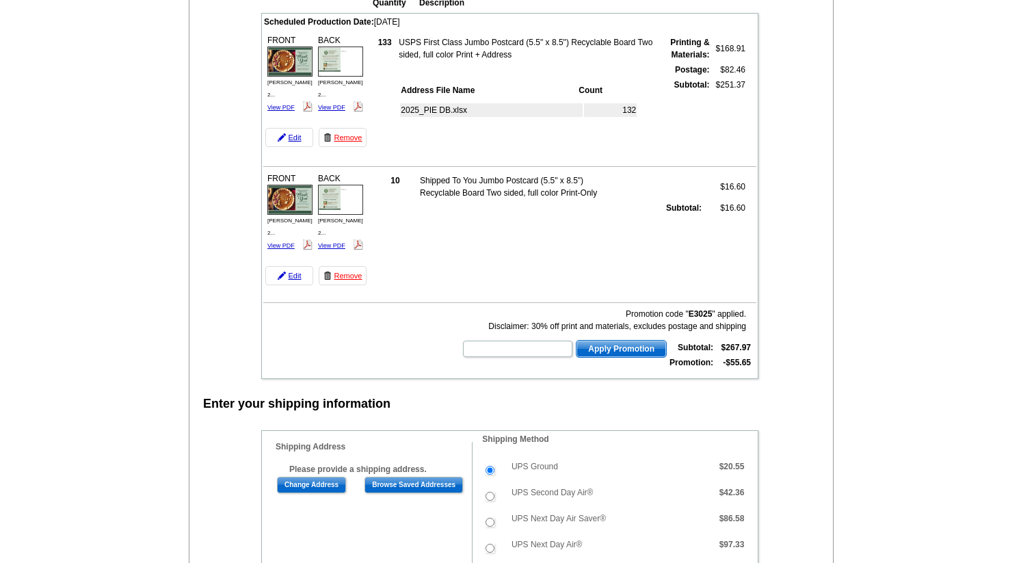
scroll to position [173, 0]
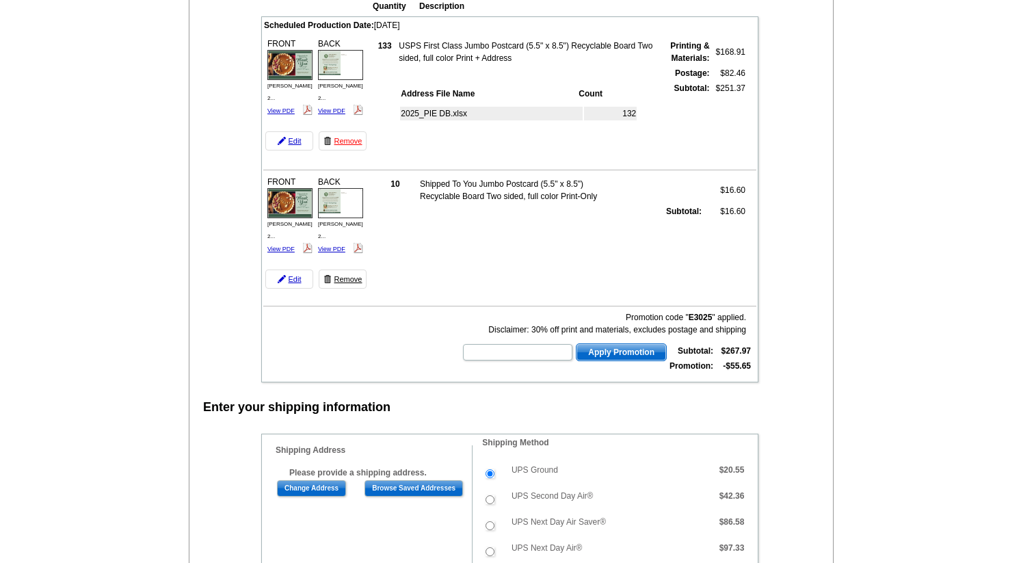
click at [348, 279] on link "Remove" at bounding box center [343, 278] width 48 height 19
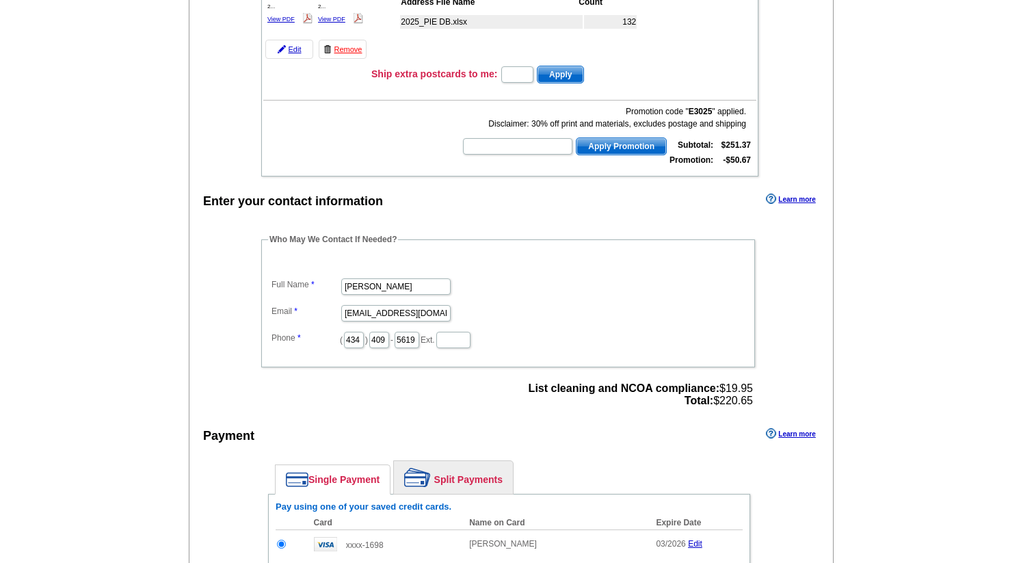
scroll to position [265, 0]
click at [119, 307] on main "Add Another Item Checkout Order Name: My Order 2025-10-15 Save Order Review you…" at bounding box center [517, 293] width 1034 height 935
click at [120, 310] on main "Add Another Item Checkout Order Name: My Order 2025-10-15 Save Order Review you…" at bounding box center [517, 293] width 1034 height 935
click at [547, 275] on dd "[PERSON_NAME]" at bounding box center [508, 284] width 480 height 21
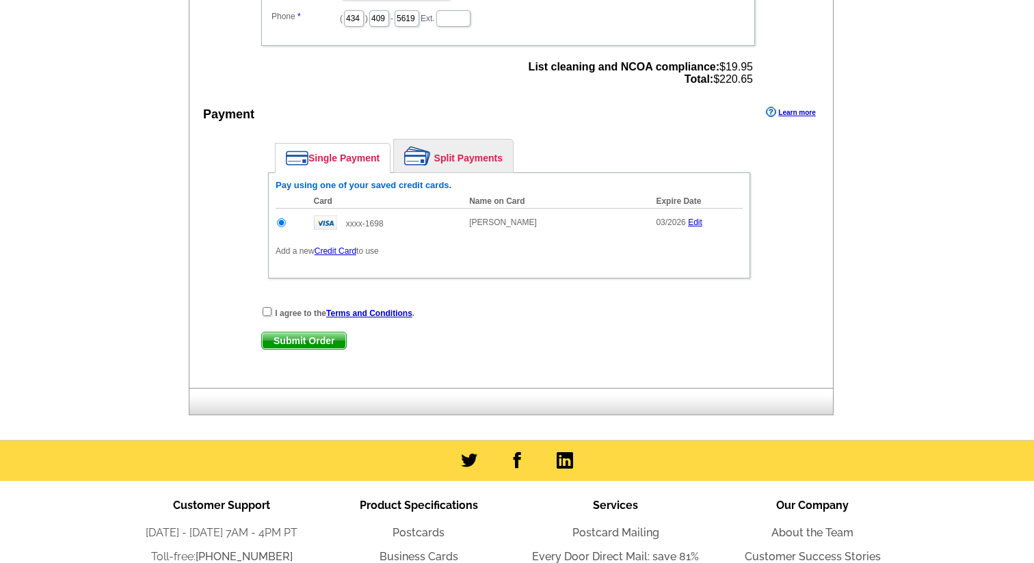
scroll to position [593, 0]
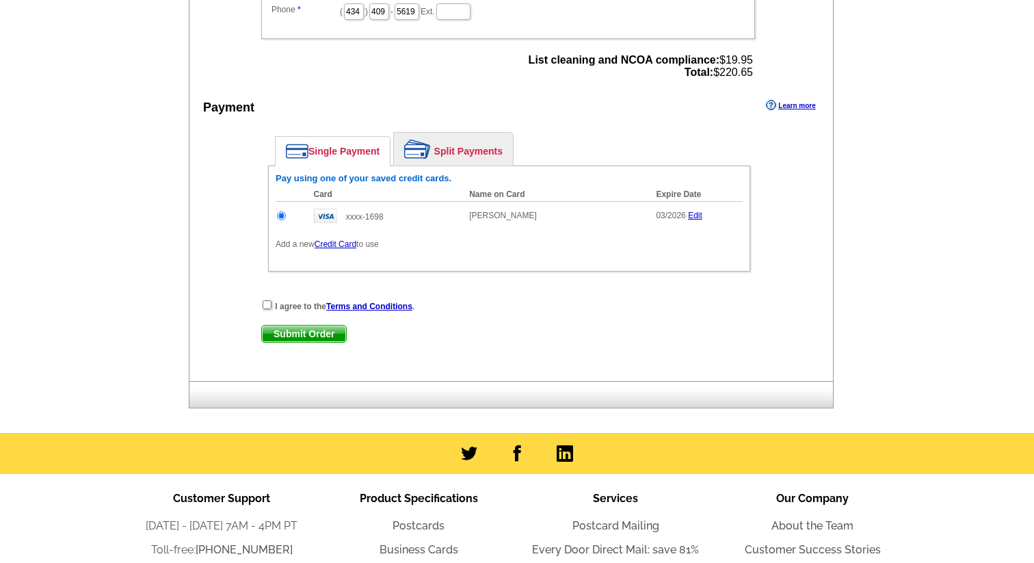
click at [267, 305] on input "checkbox" at bounding box center [267, 304] width 9 height 9
checkbox input "true"
click at [317, 332] on span "Submit Order" at bounding box center [304, 333] width 84 height 16
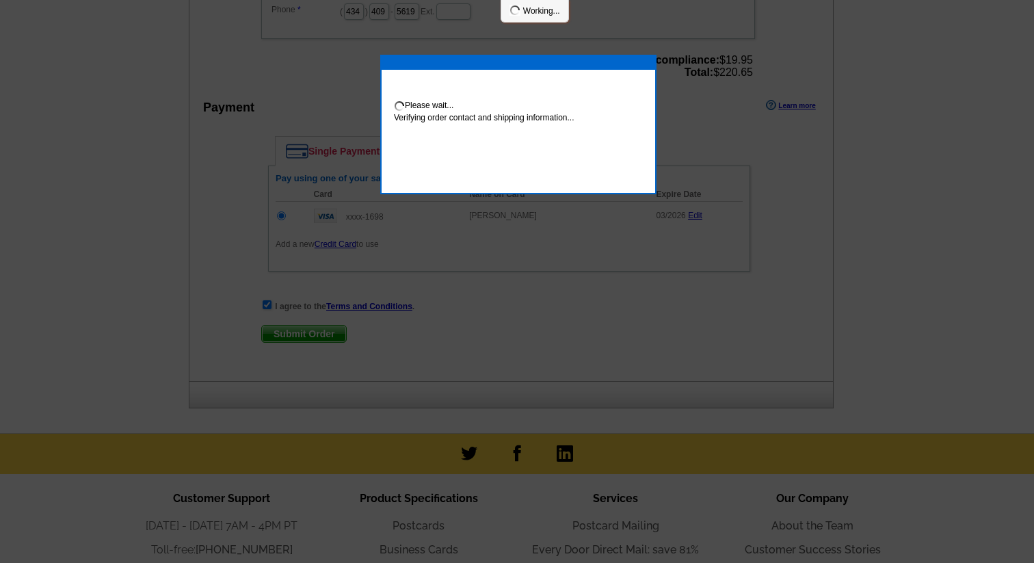
scroll to position [587, 0]
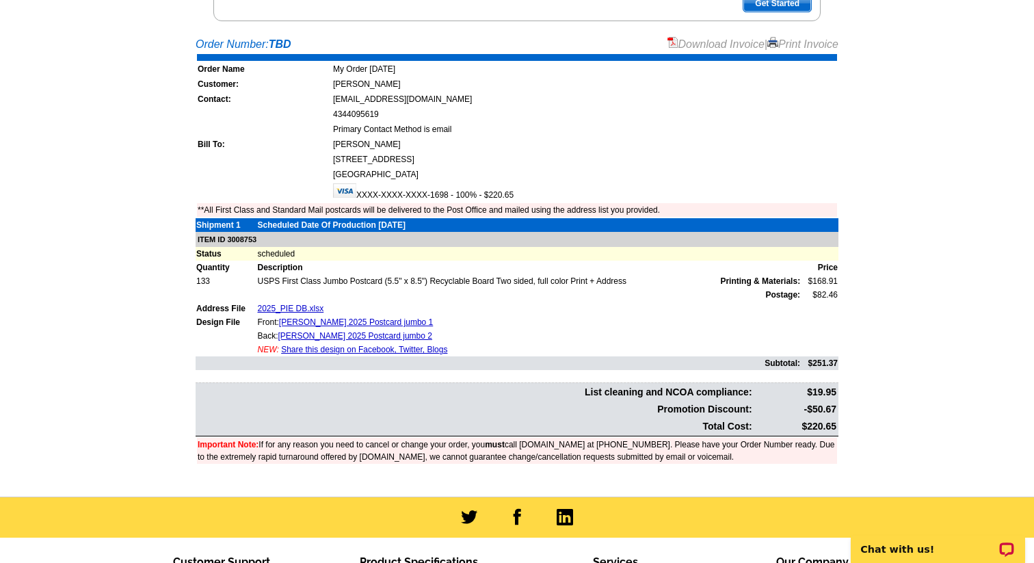
scroll to position [245, 0]
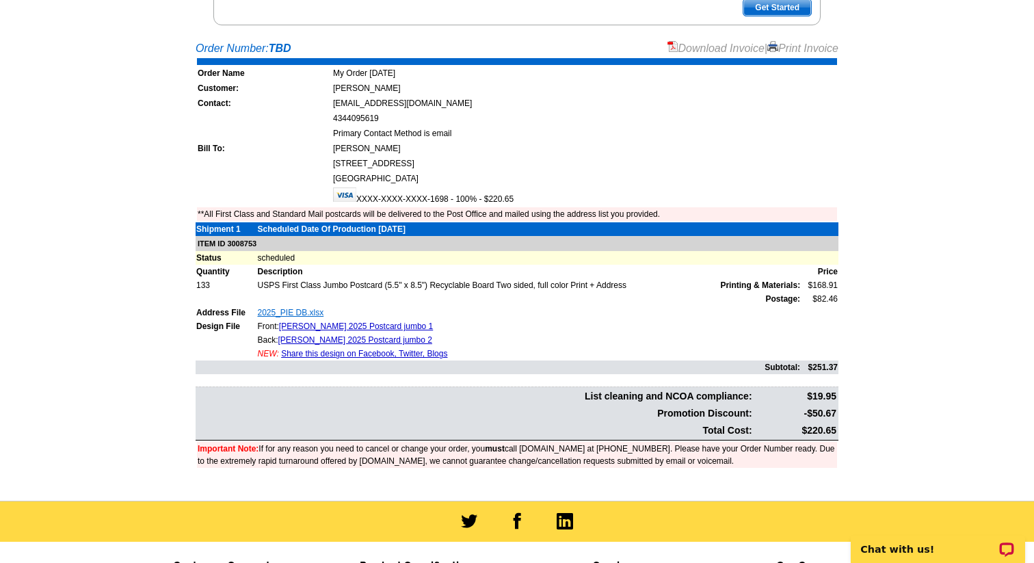
click at [308, 308] on link "2025_PIE DB.xlsx" at bounding box center [290, 313] width 66 height 10
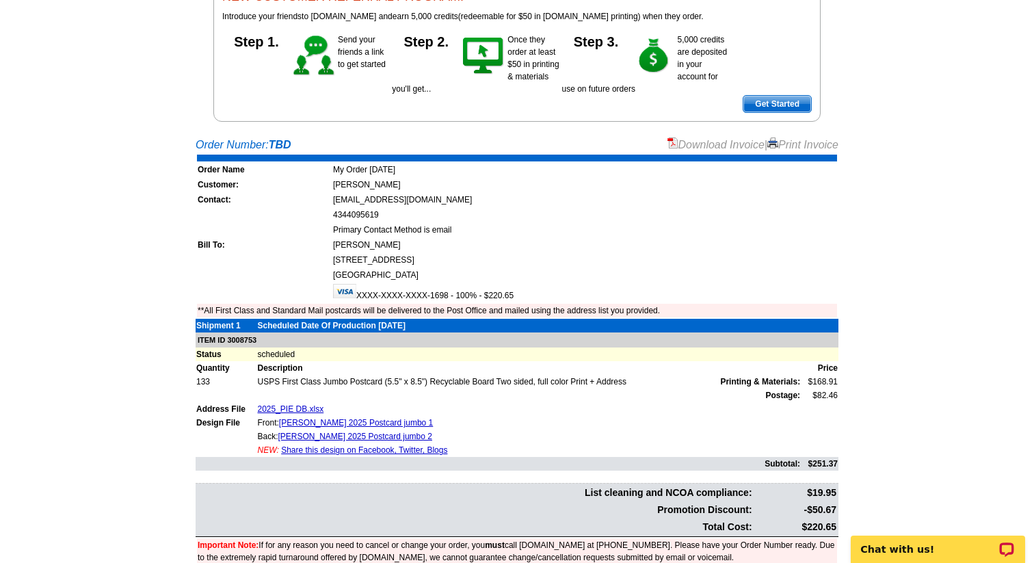
scroll to position [0, 0]
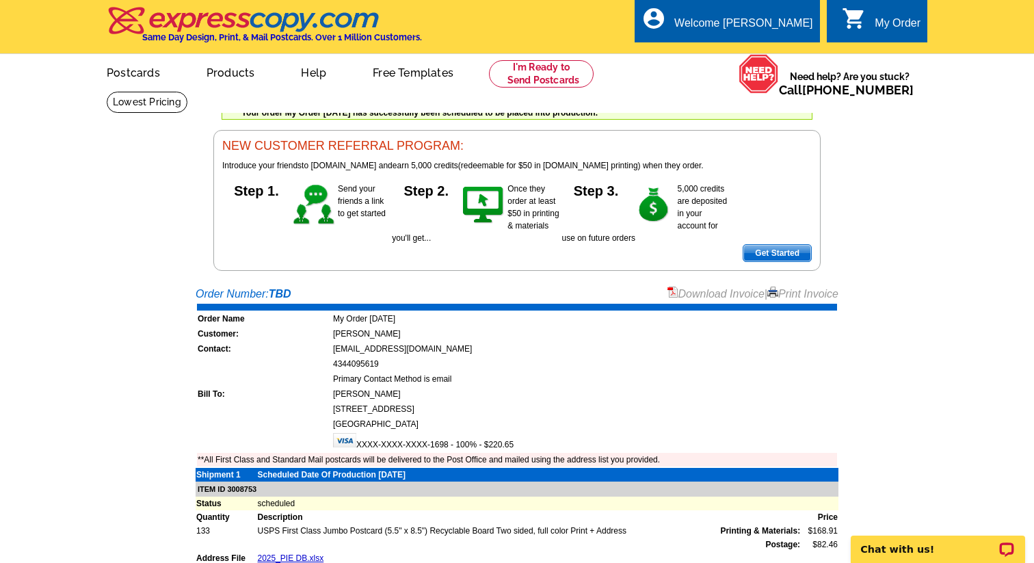
click at [890, 25] on div "My Order" at bounding box center [897, 26] width 46 height 19
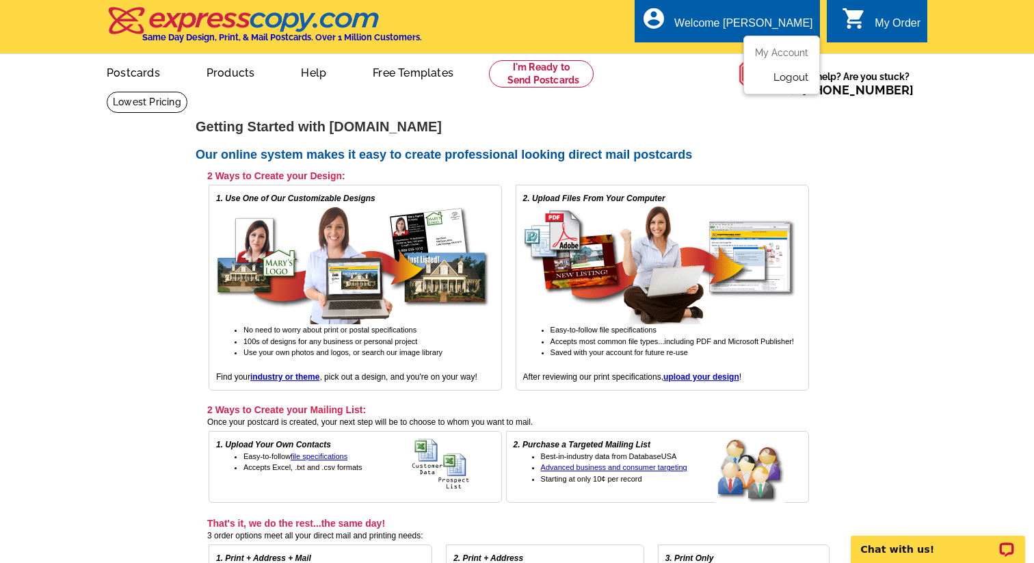
click at [786, 81] on link "Logout" at bounding box center [790, 77] width 35 height 12
click at [785, 78] on link "Logout" at bounding box center [790, 77] width 35 height 12
click at [784, 75] on link "Logout" at bounding box center [790, 77] width 35 height 12
click at [773, 74] on link "Logout" at bounding box center [790, 77] width 35 height 12
